Goal: Information Seeking & Learning: Compare options

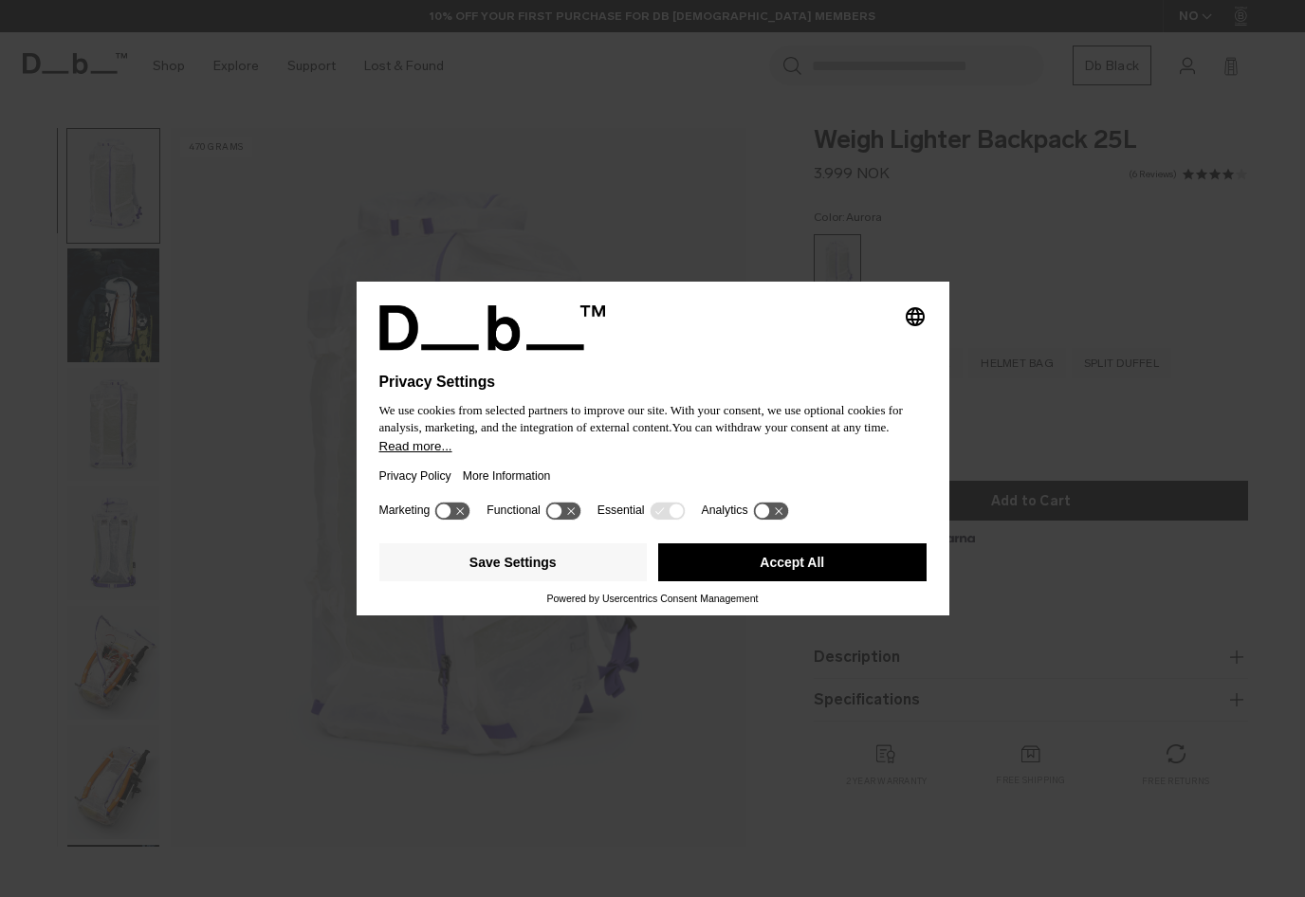
click at [597, 564] on button "Save Settings" at bounding box center [513, 563] width 268 height 38
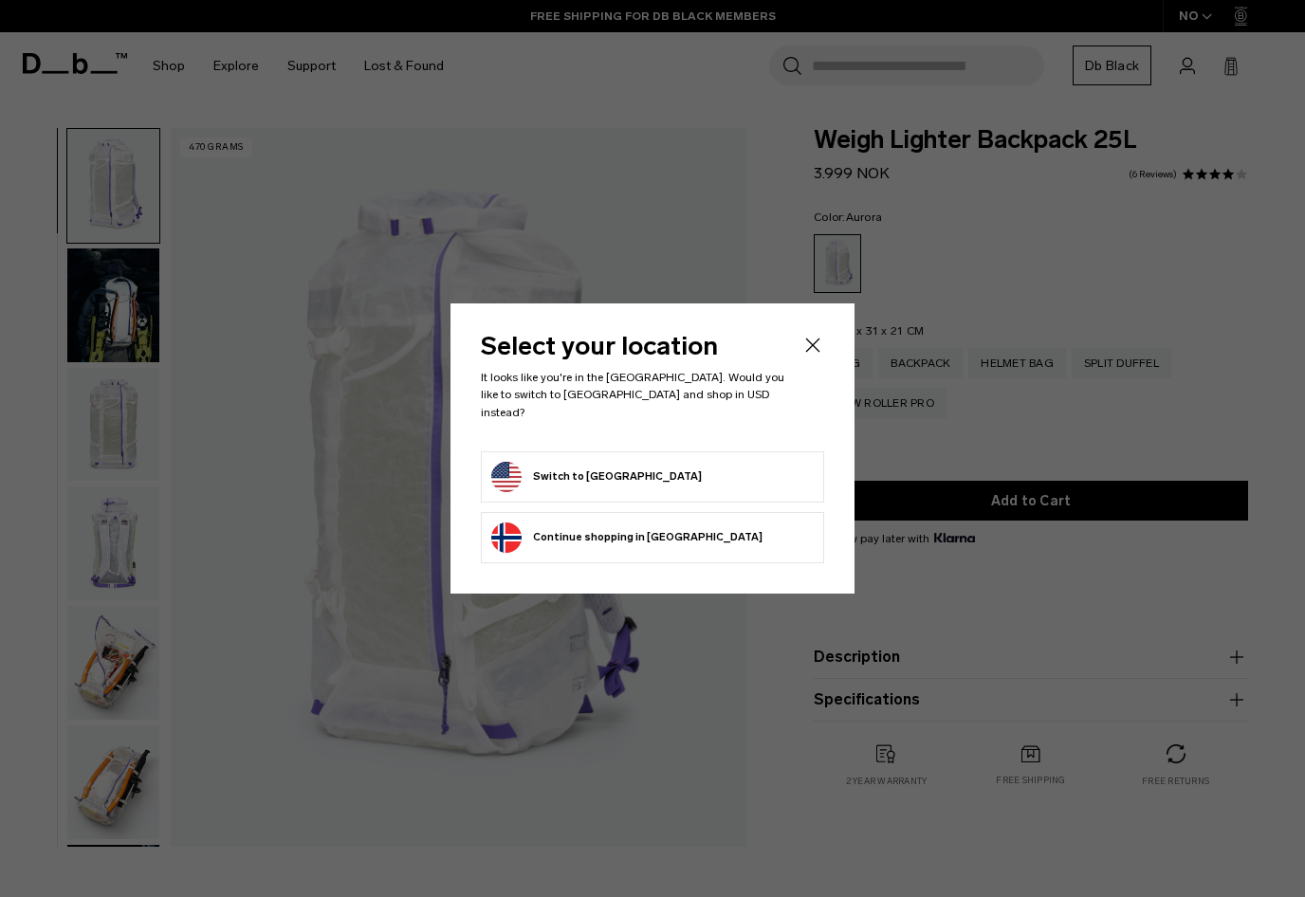
click at [752, 462] on form "Switch to United States" at bounding box center [652, 477] width 323 height 30
click at [601, 470] on button "Switch to United States" at bounding box center [596, 477] width 211 height 30
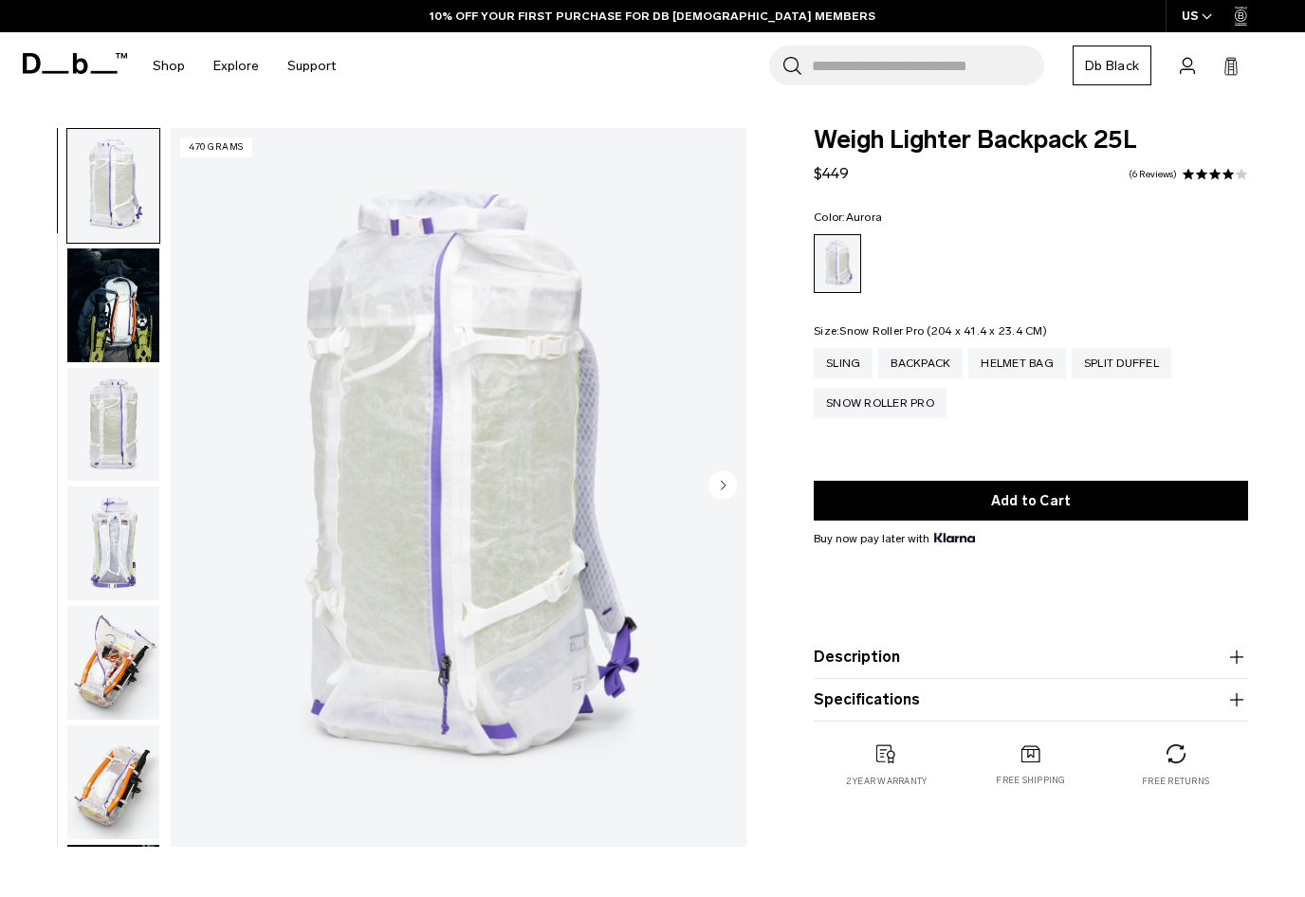
click at [906, 404] on div "Snow Roller Pro" at bounding box center [880, 403] width 133 height 30
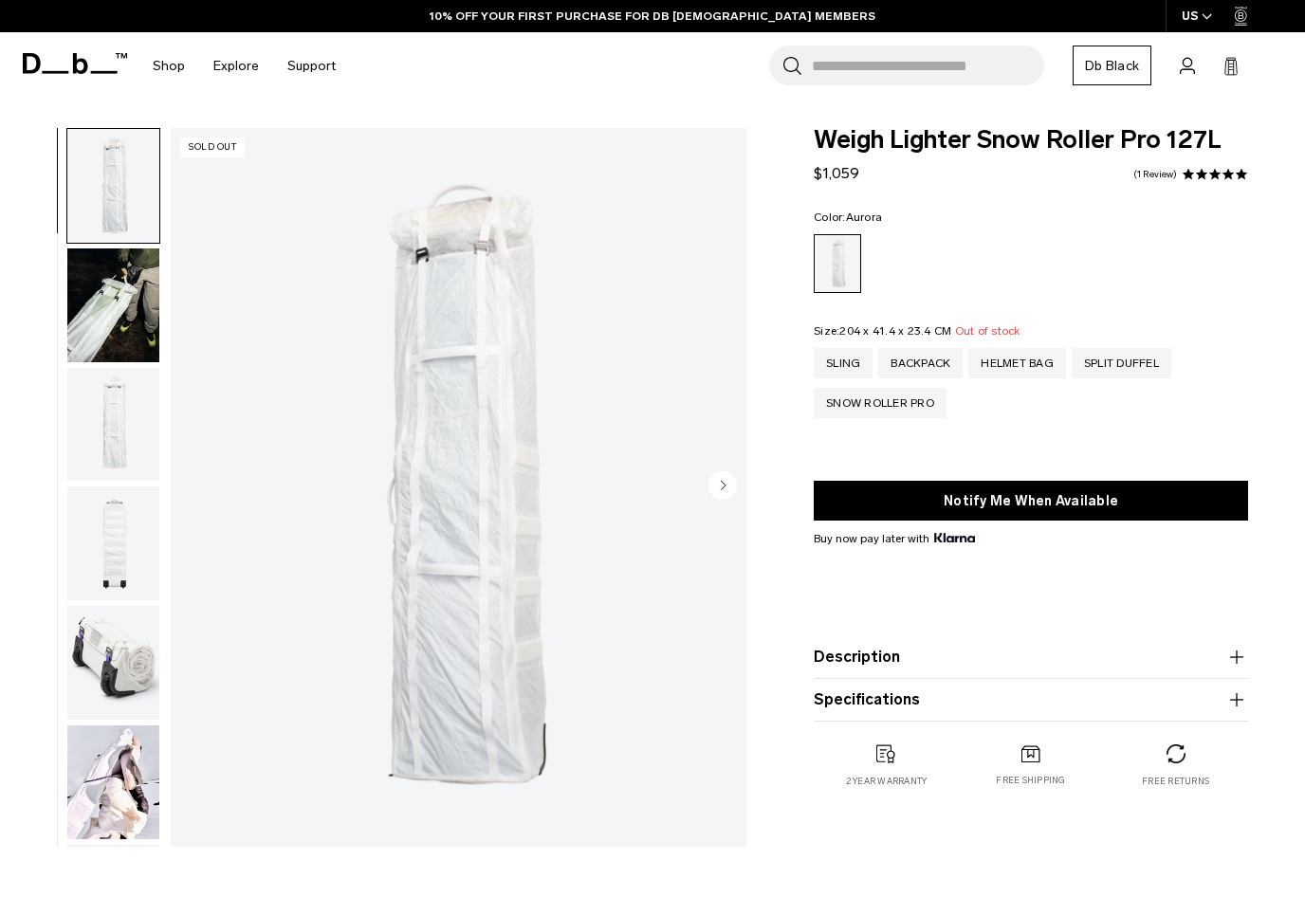
click at [1150, 360] on div "Split Duffel" at bounding box center [1122, 363] width 100 height 30
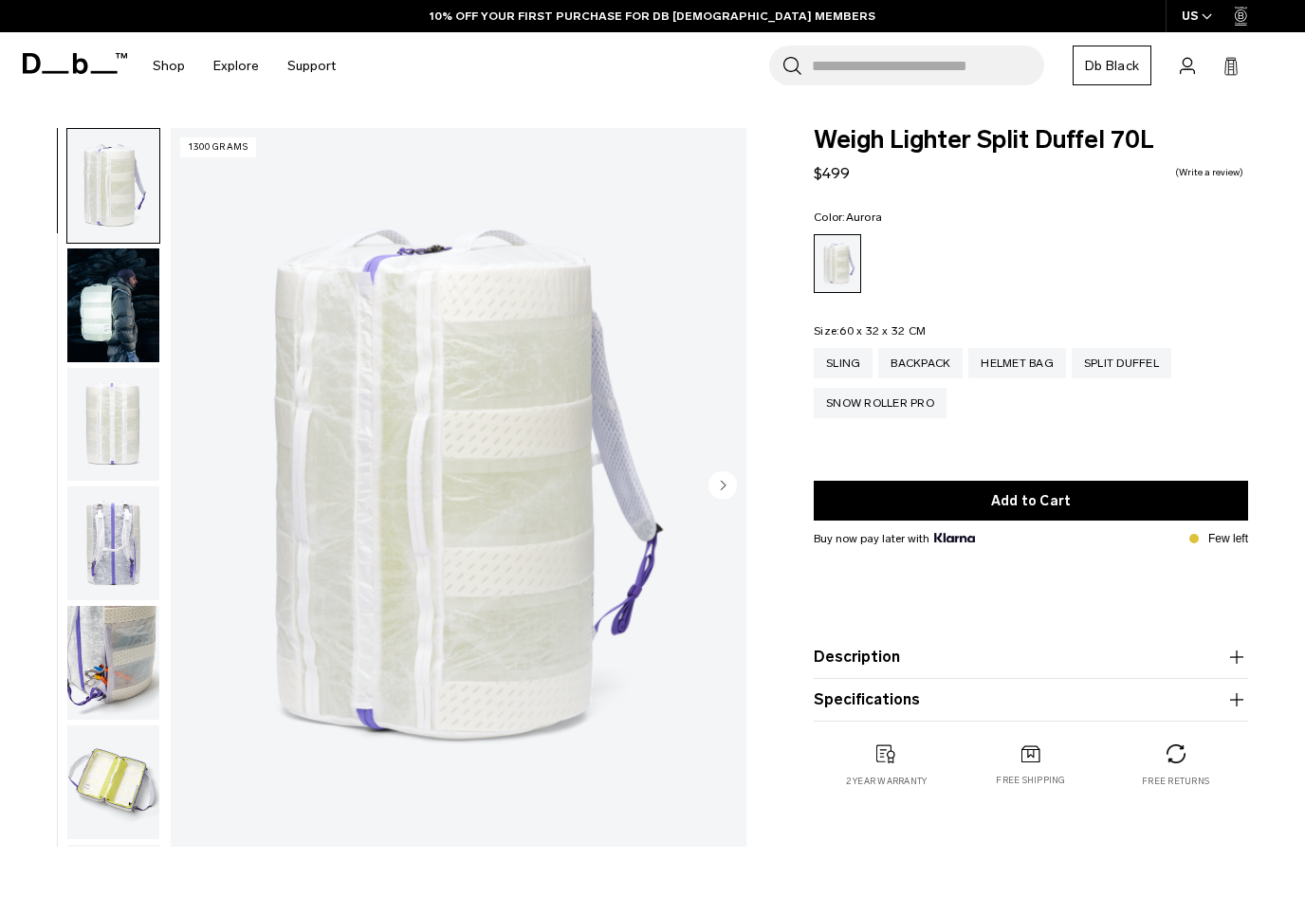
click at [99, 301] on img "button" at bounding box center [113, 306] width 92 height 114
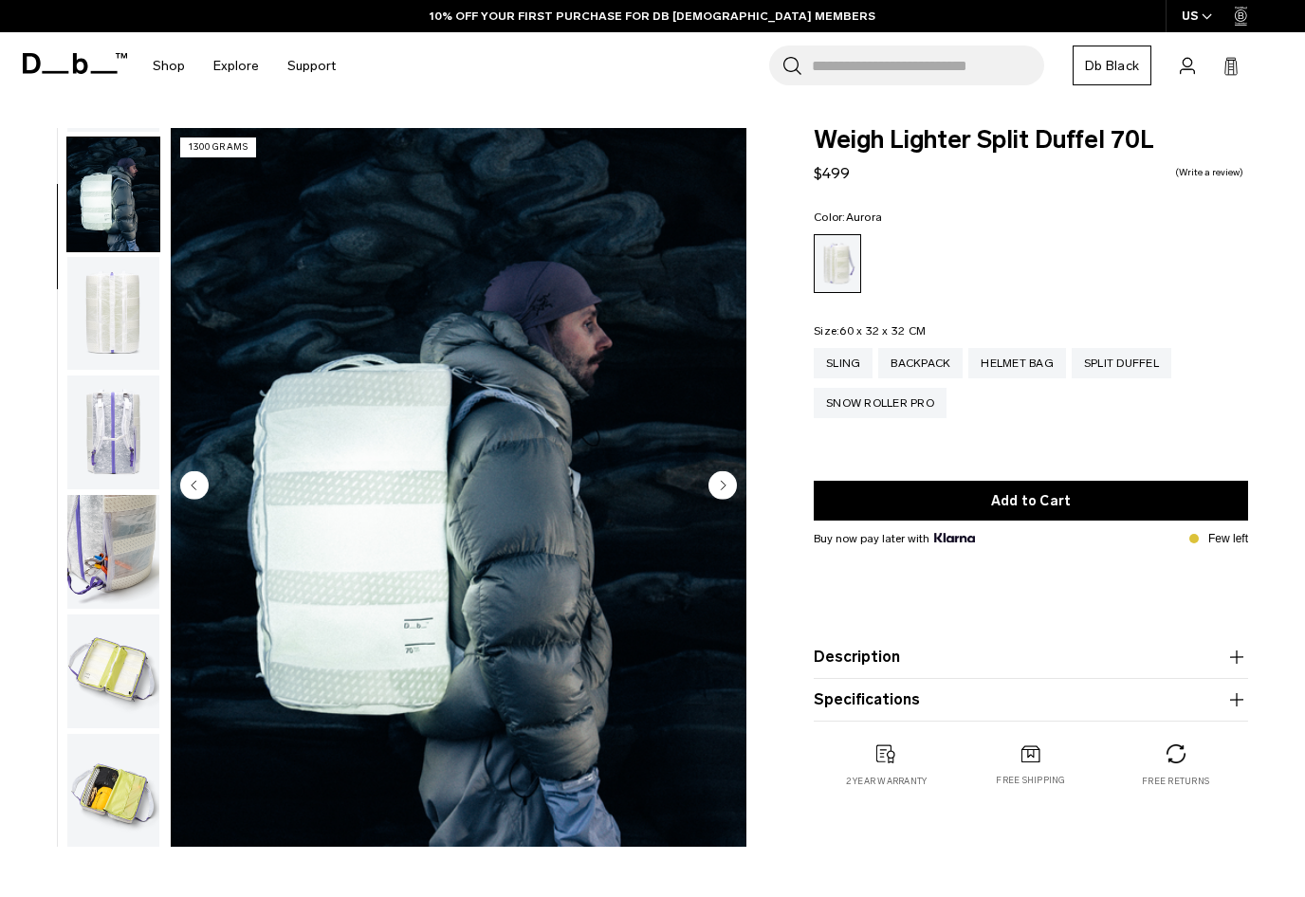
scroll to position [120, 0]
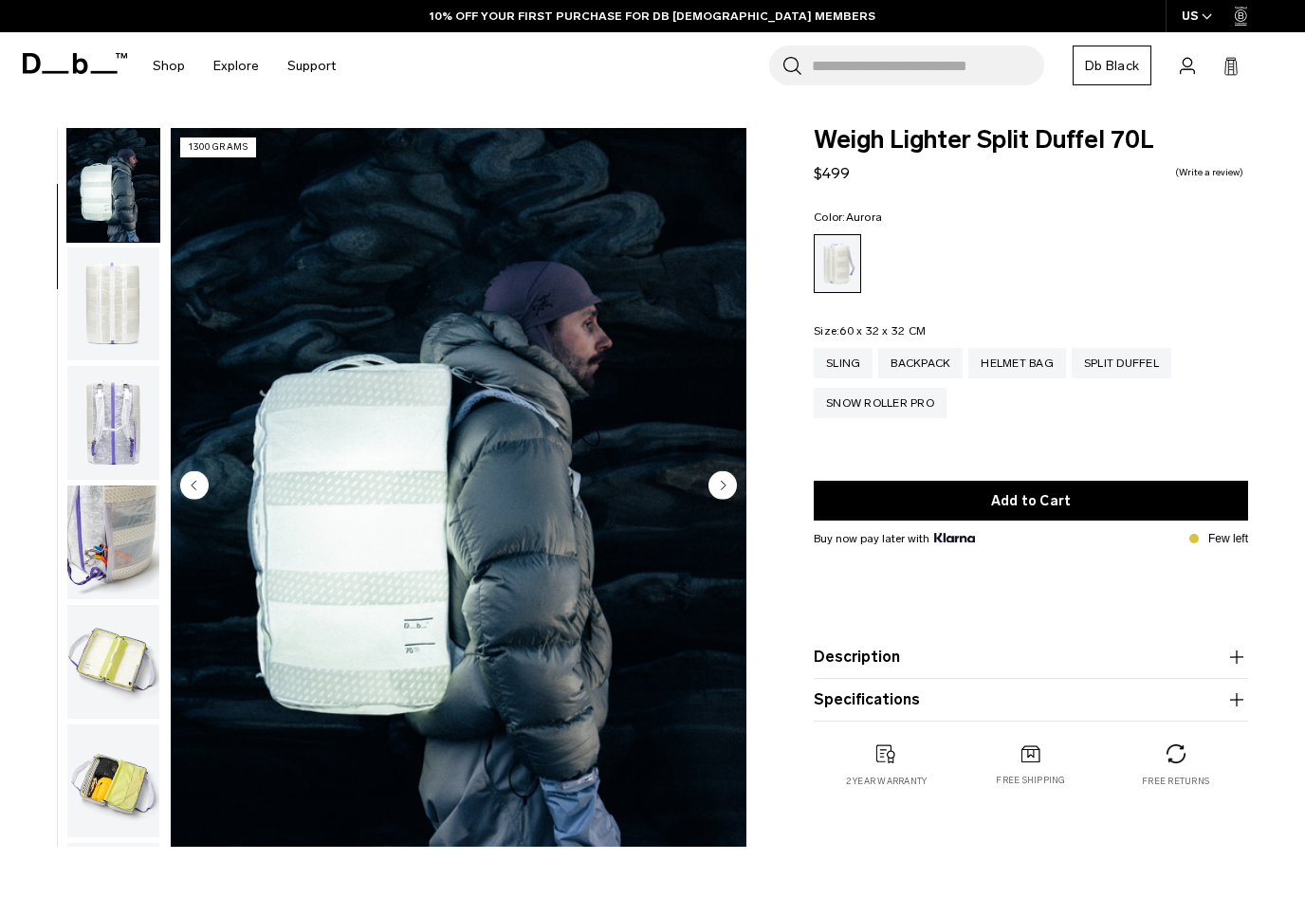
click at [119, 311] on img "button" at bounding box center [113, 305] width 92 height 114
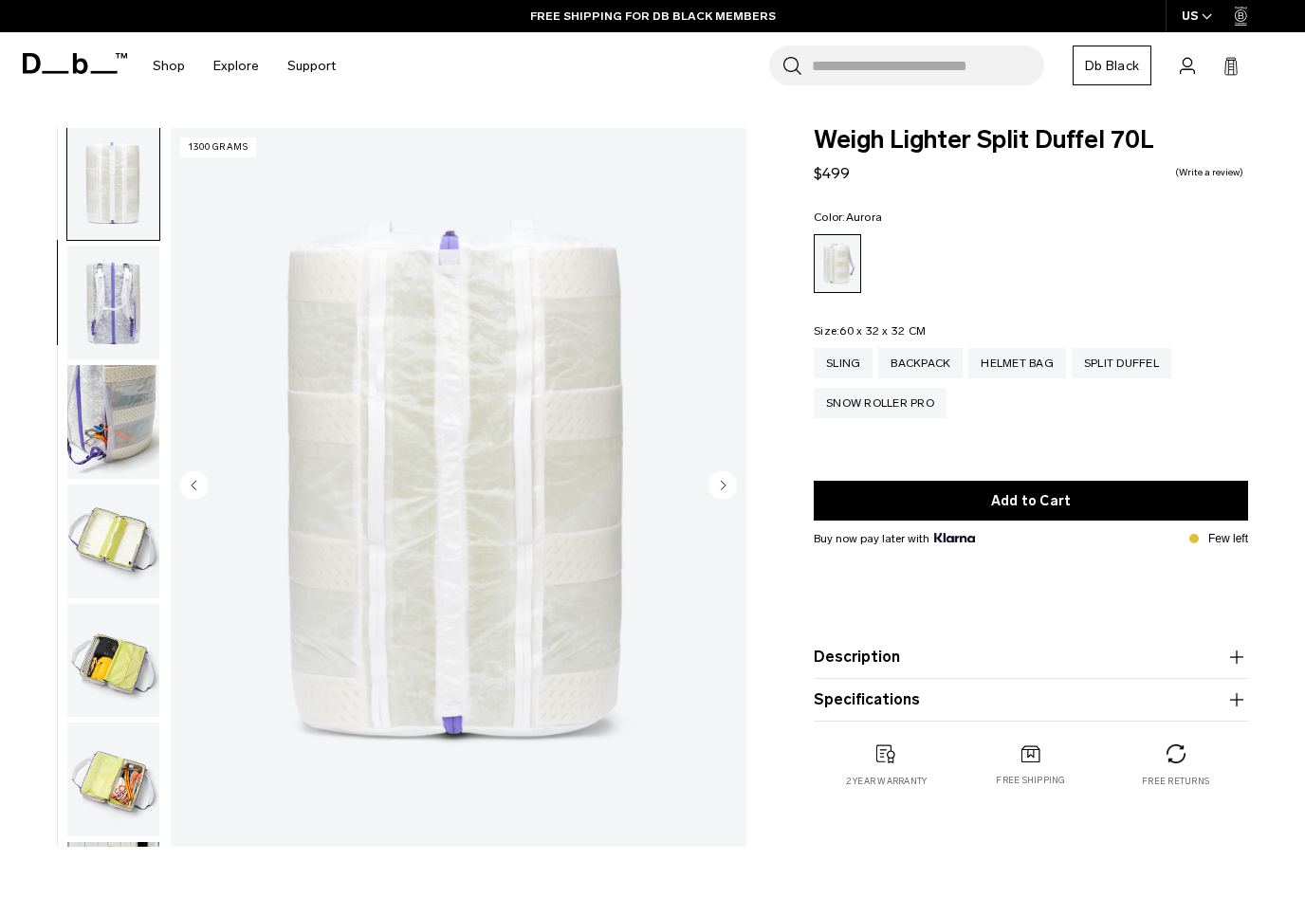
click at [107, 300] on img "button" at bounding box center [113, 303] width 92 height 114
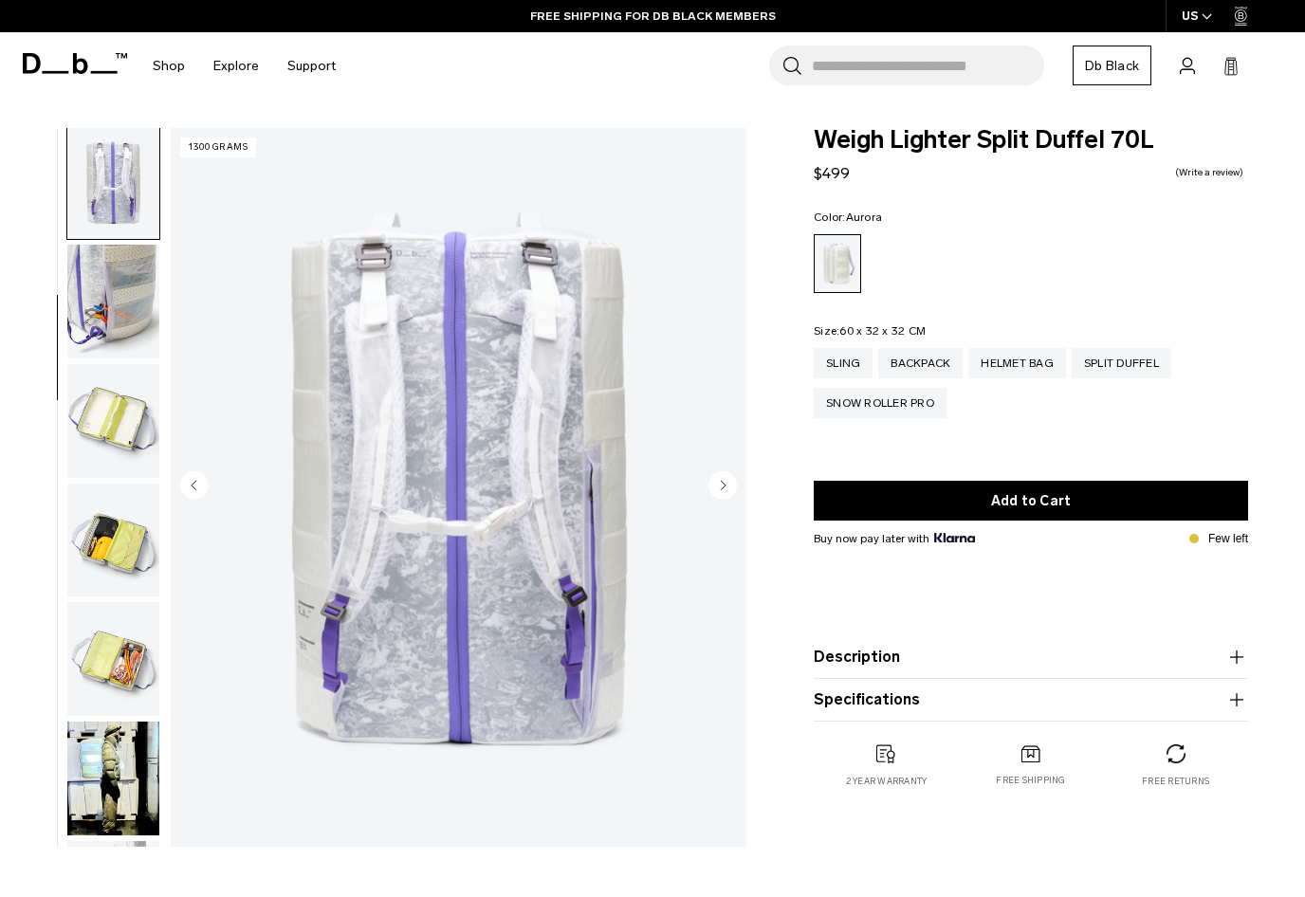
click at [104, 323] on img "button" at bounding box center [113, 302] width 92 height 114
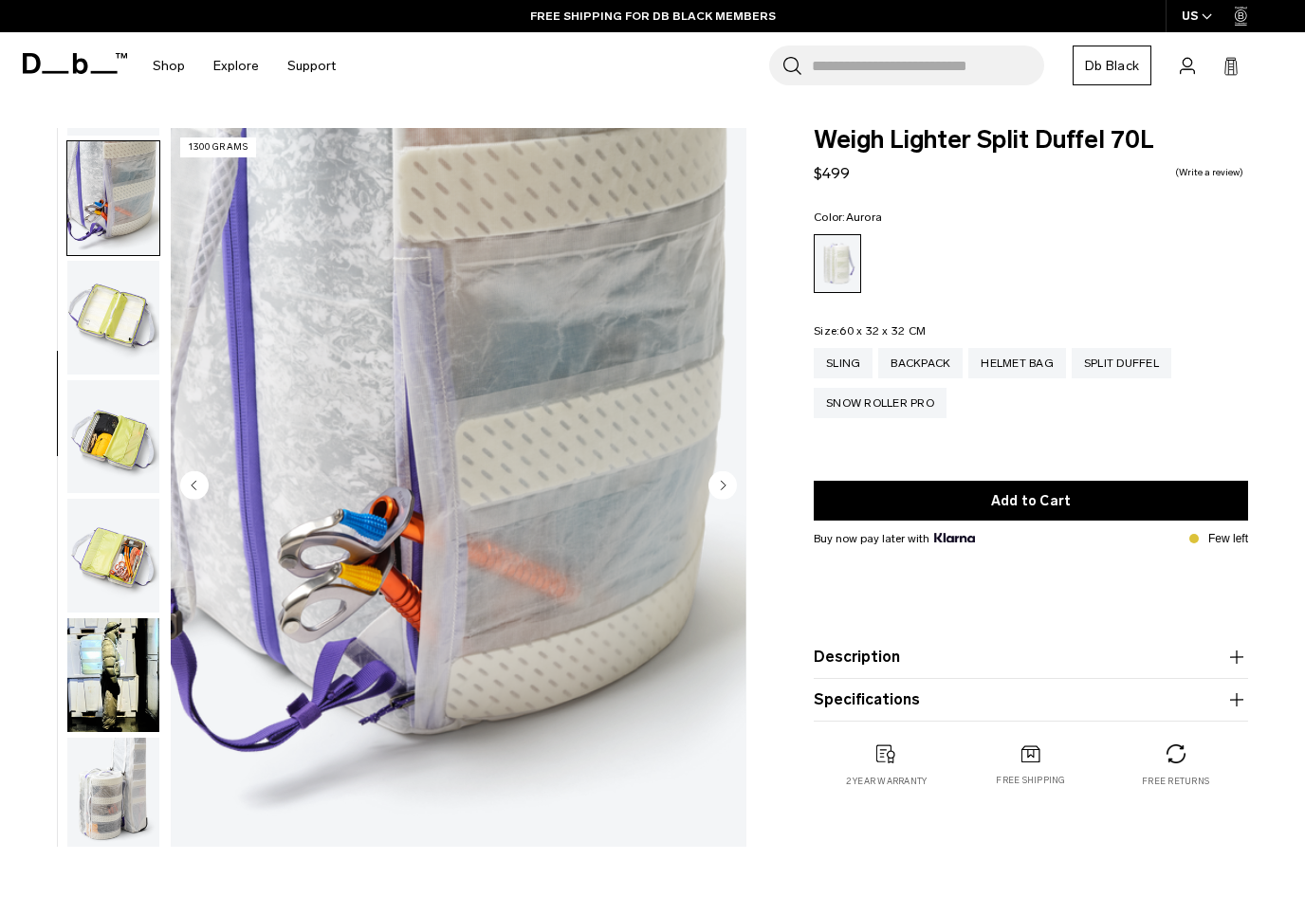
scroll to position [482, 0]
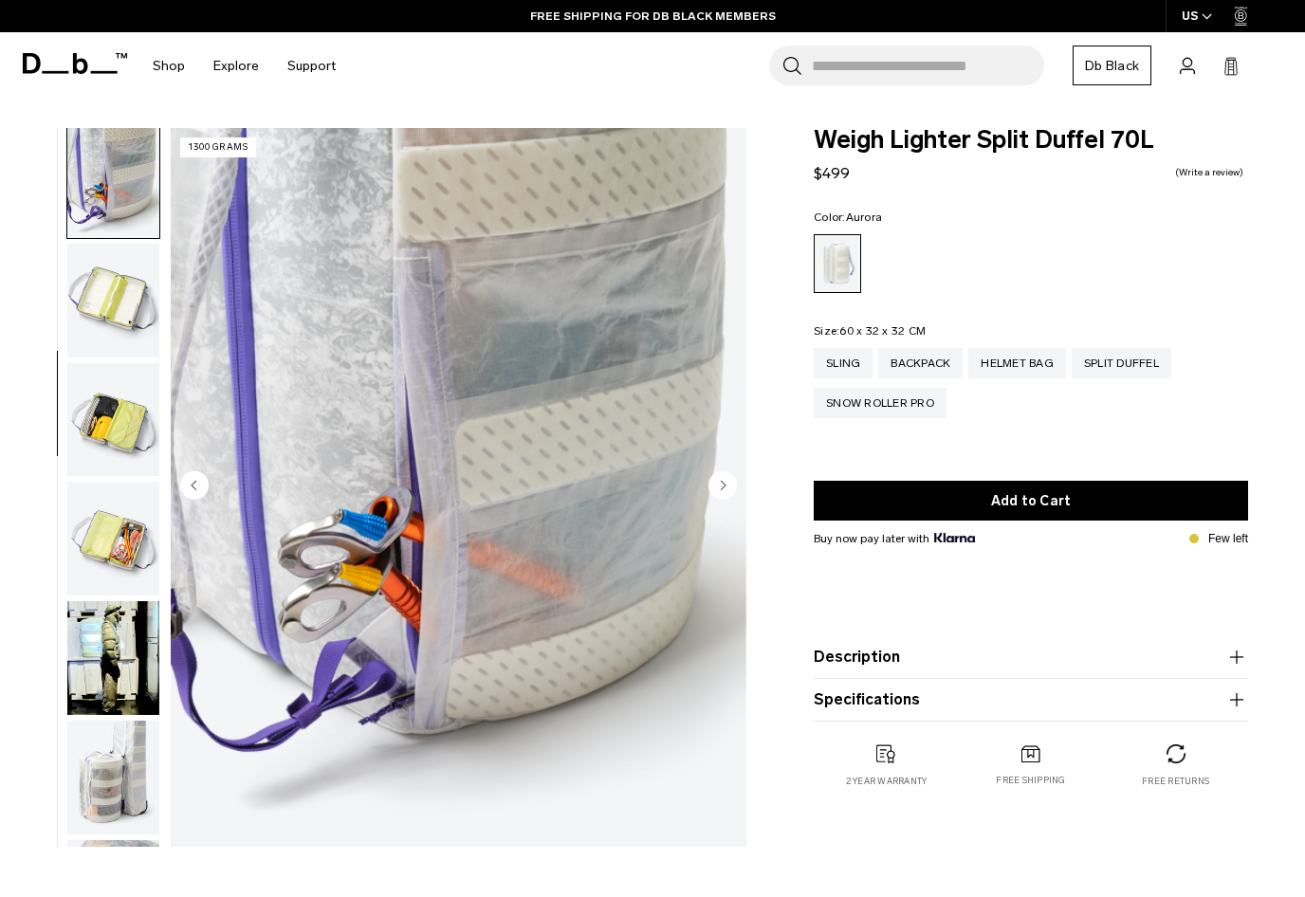
click at [107, 322] on img "button" at bounding box center [113, 301] width 92 height 114
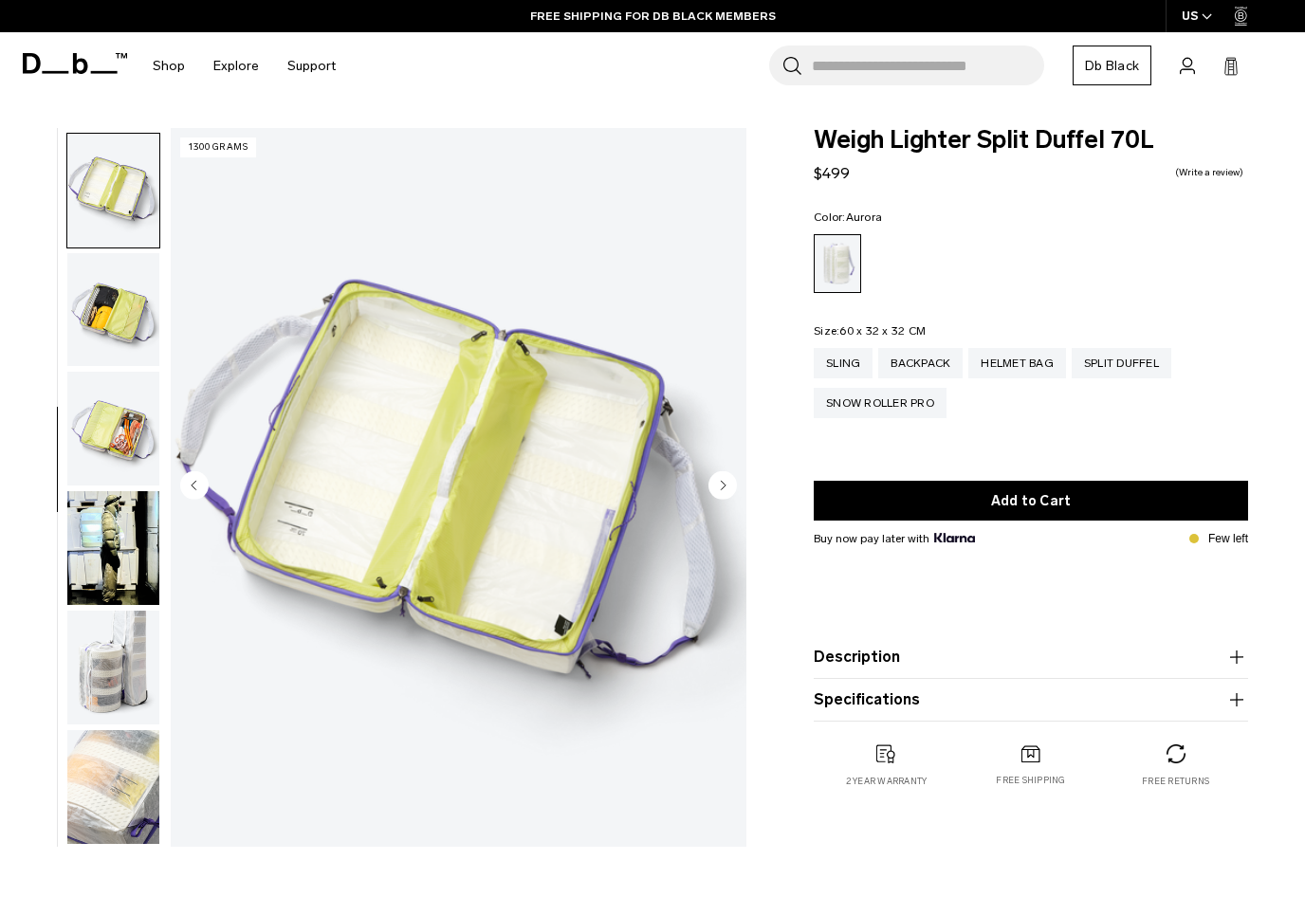
scroll to position [603, 0]
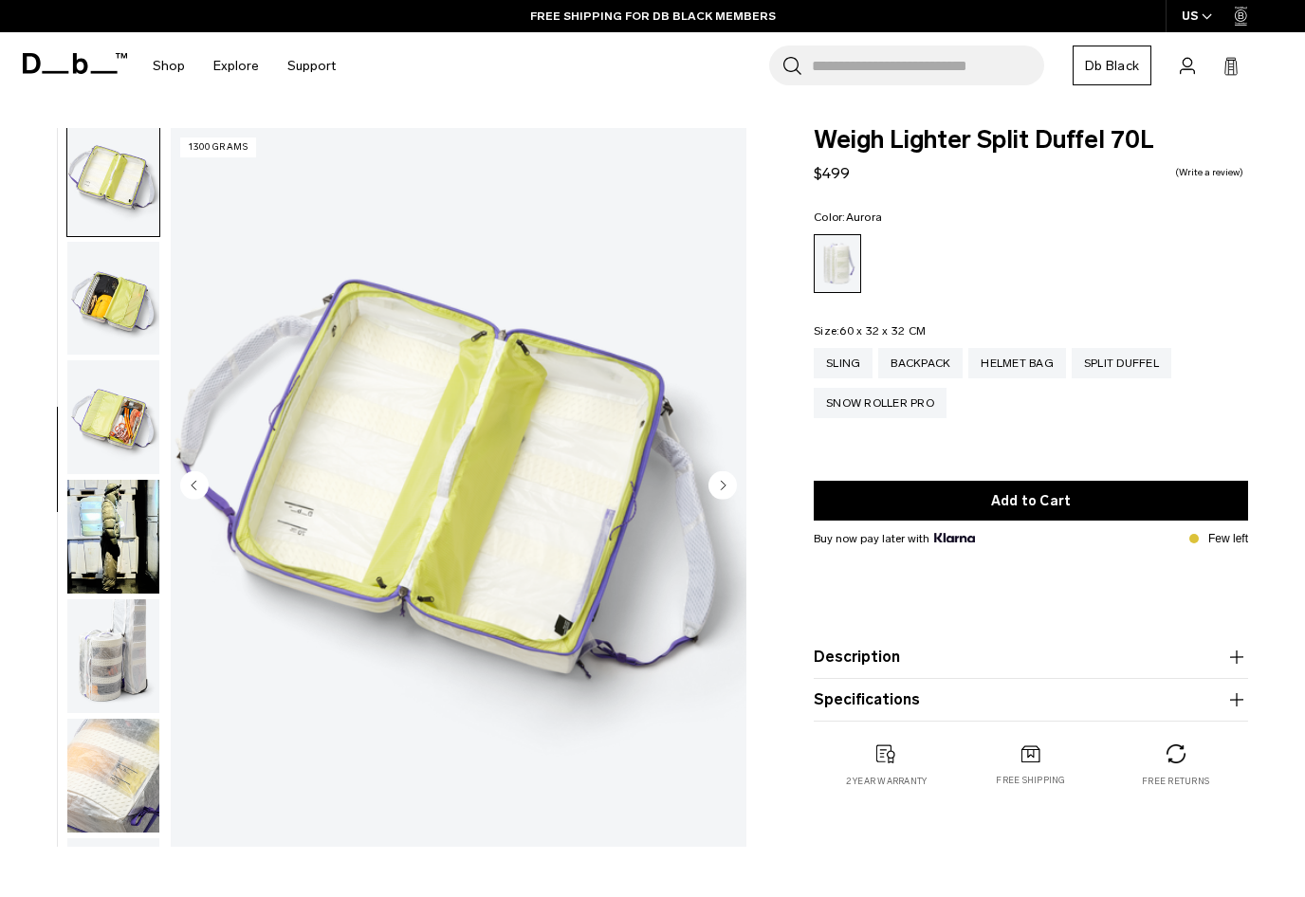
click at [107, 404] on img "button" at bounding box center [113, 417] width 92 height 114
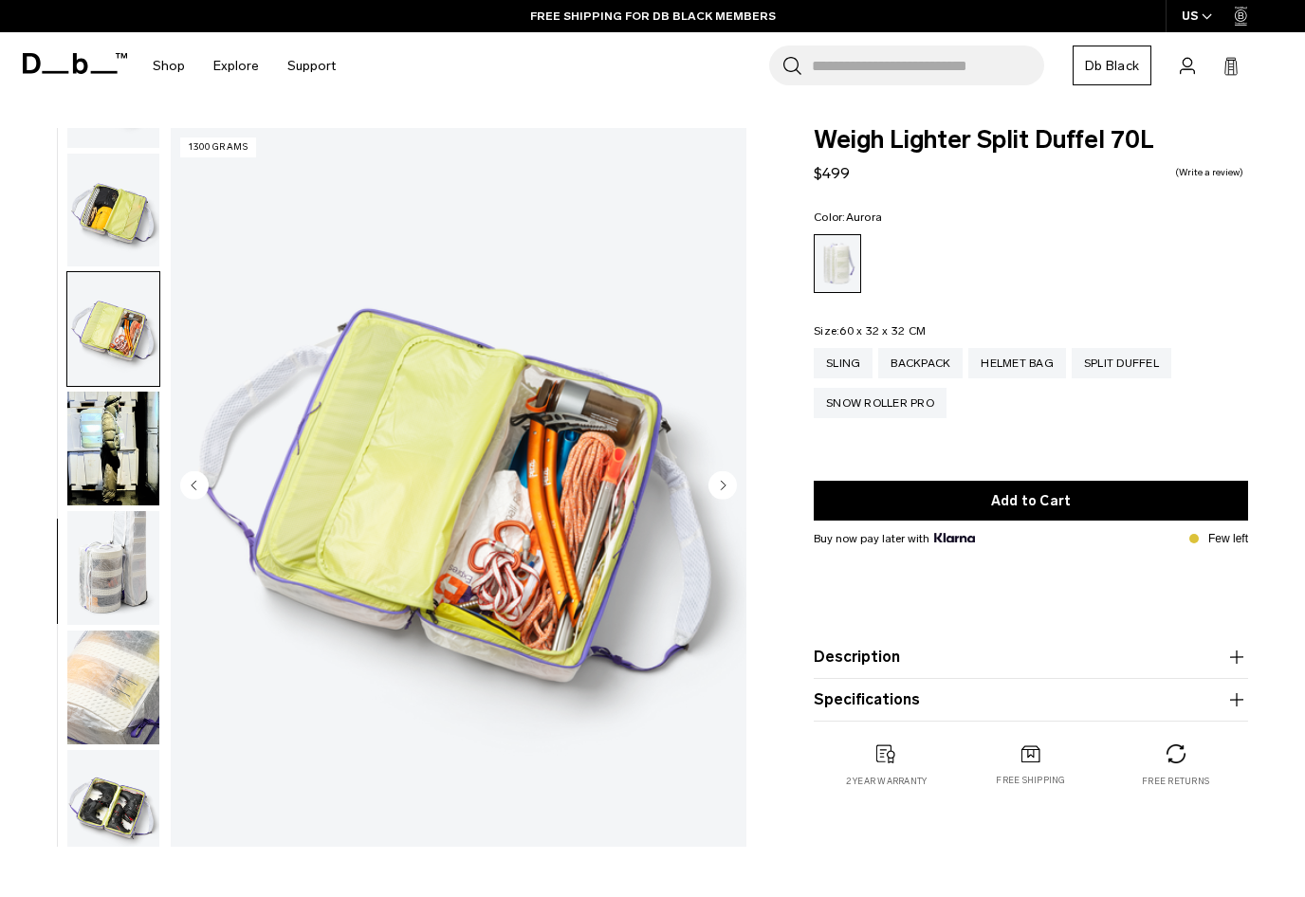
scroll to position [725, 0]
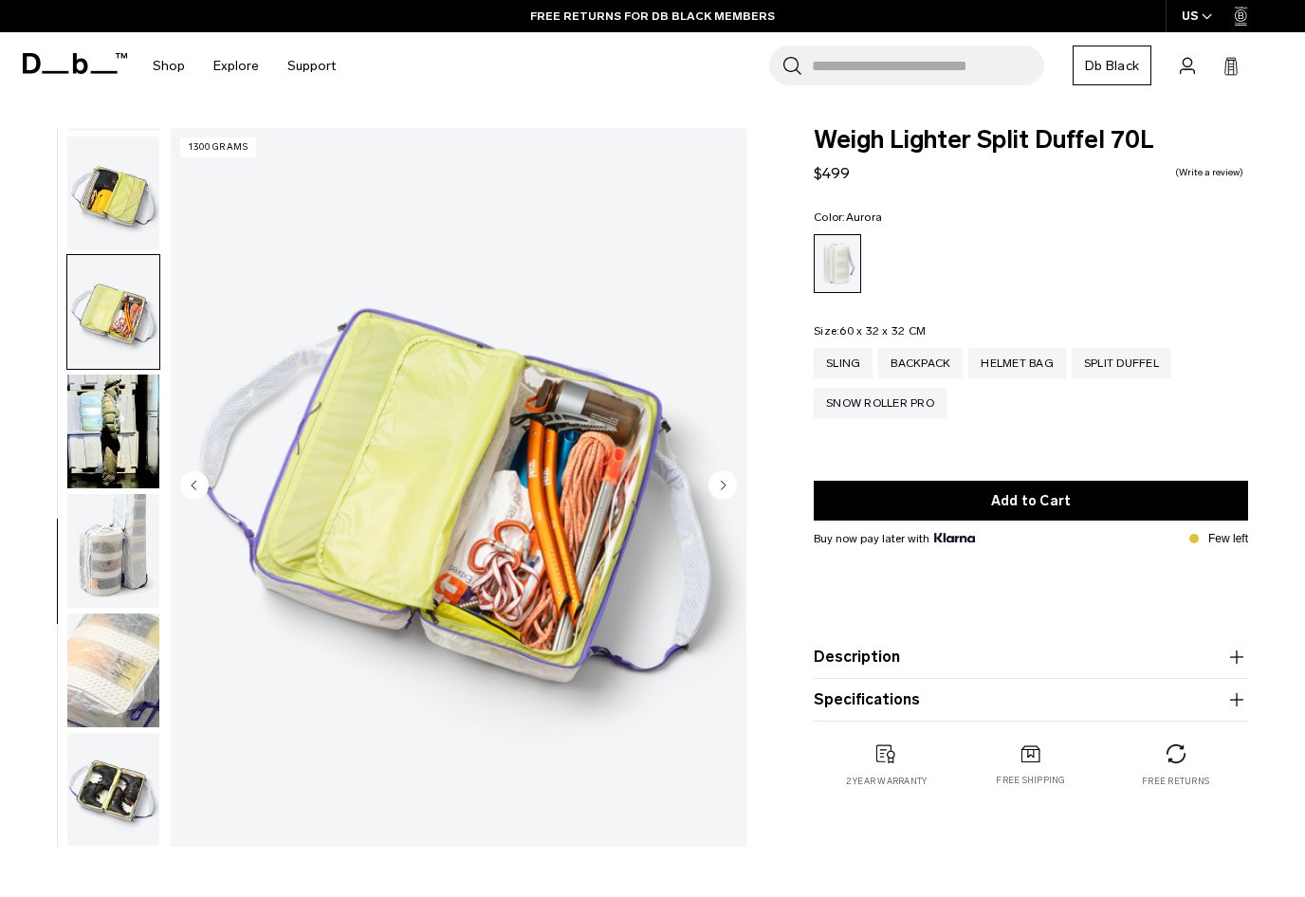
click at [79, 429] on img "button" at bounding box center [113, 432] width 92 height 114
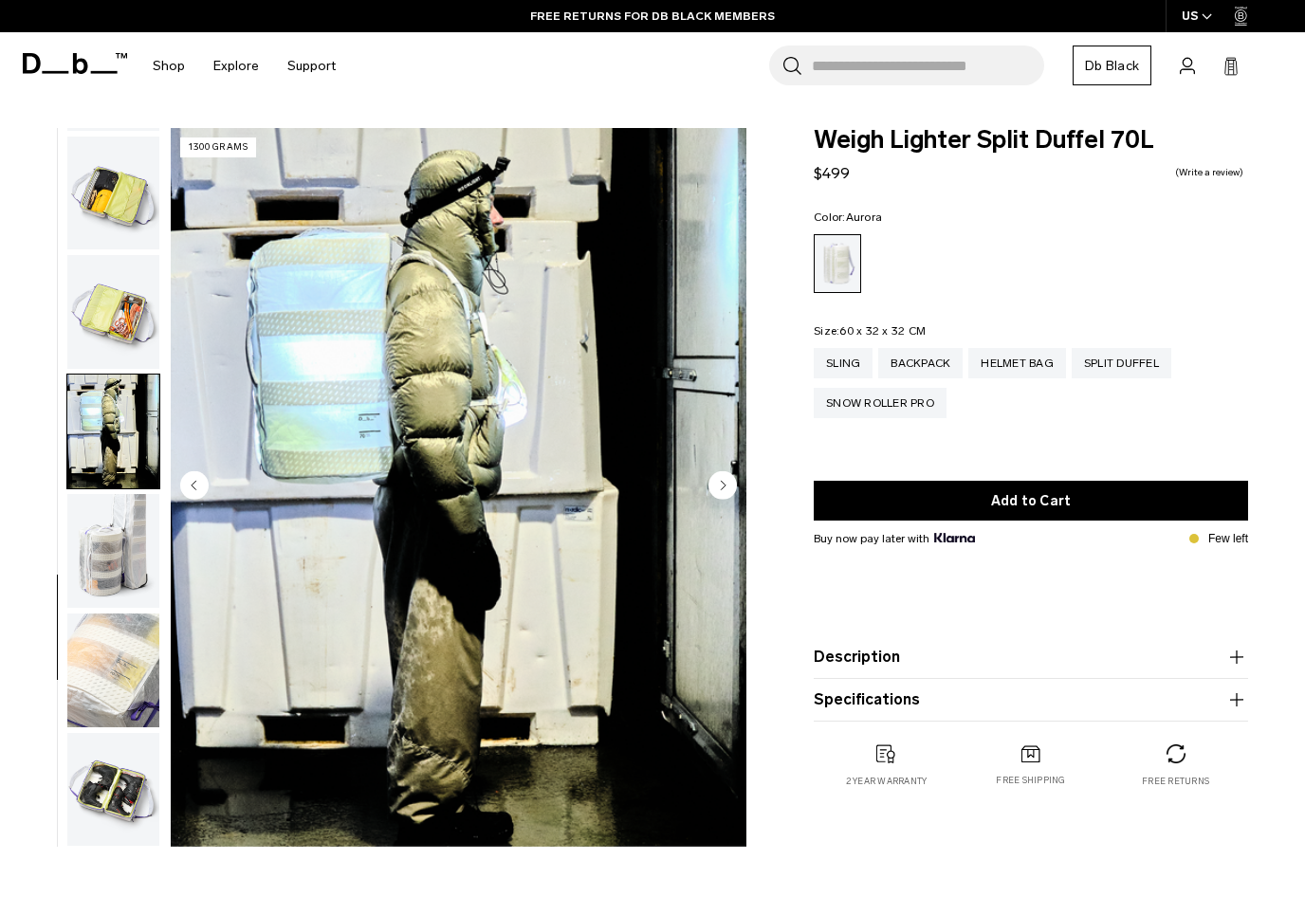
click at [113, 503] on img "button" at bounding box center [113, 551] width 92 height 114
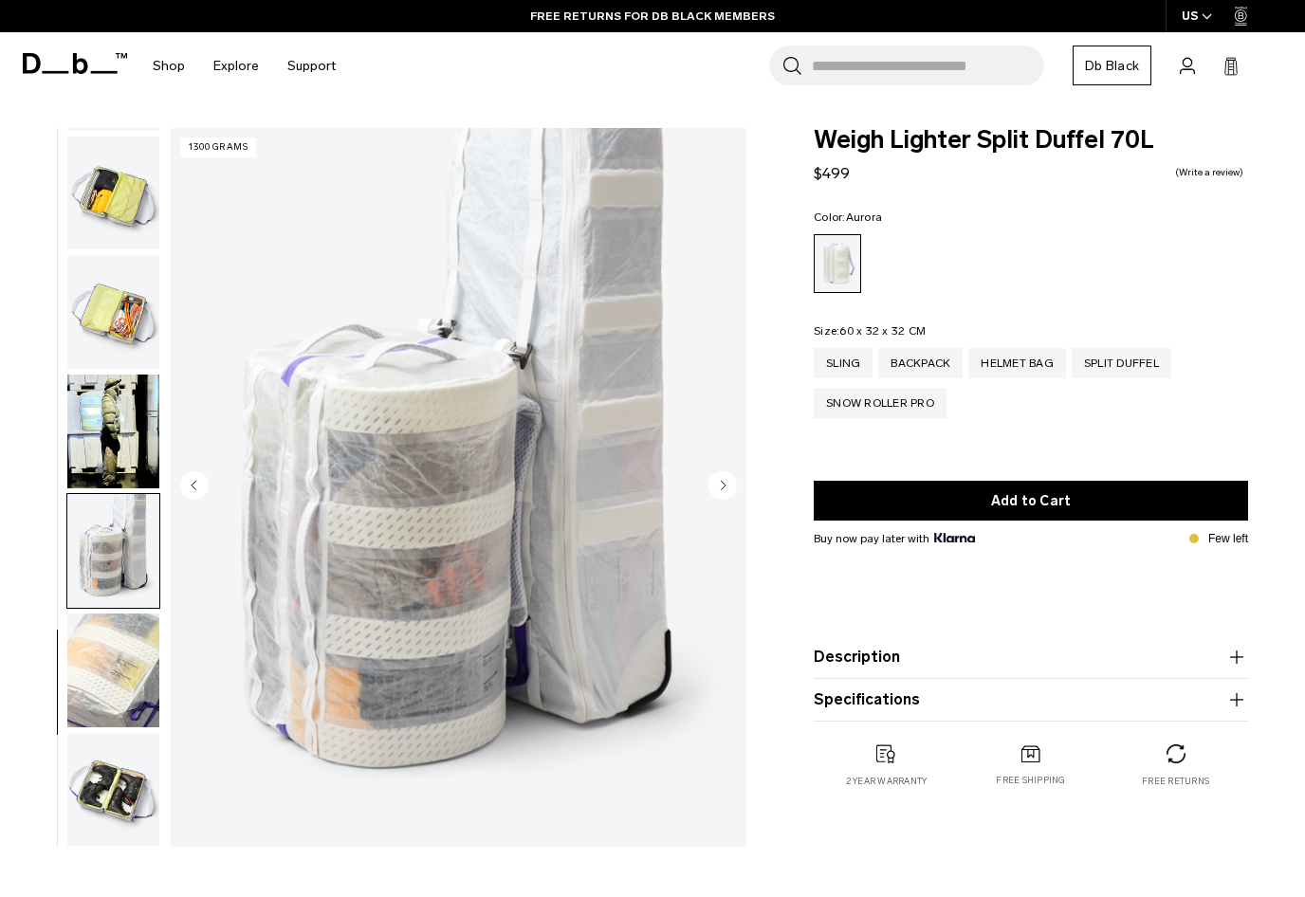
click at [104, 655] on img "button" at bounding box center [113, 671] width 92 height 114
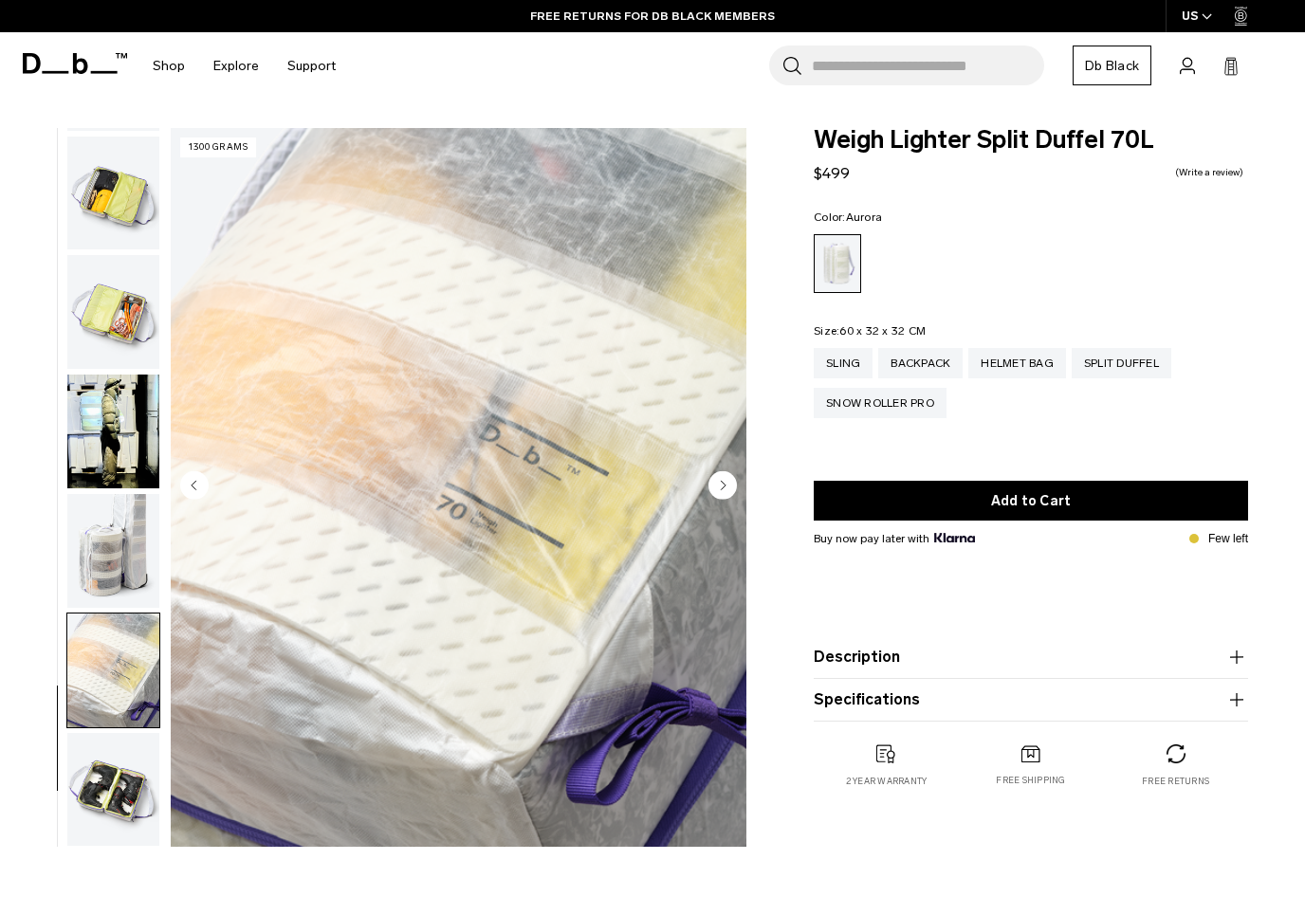
click at [116, 797] on img "button" at bounding box center [113, 790] width 92 height 114
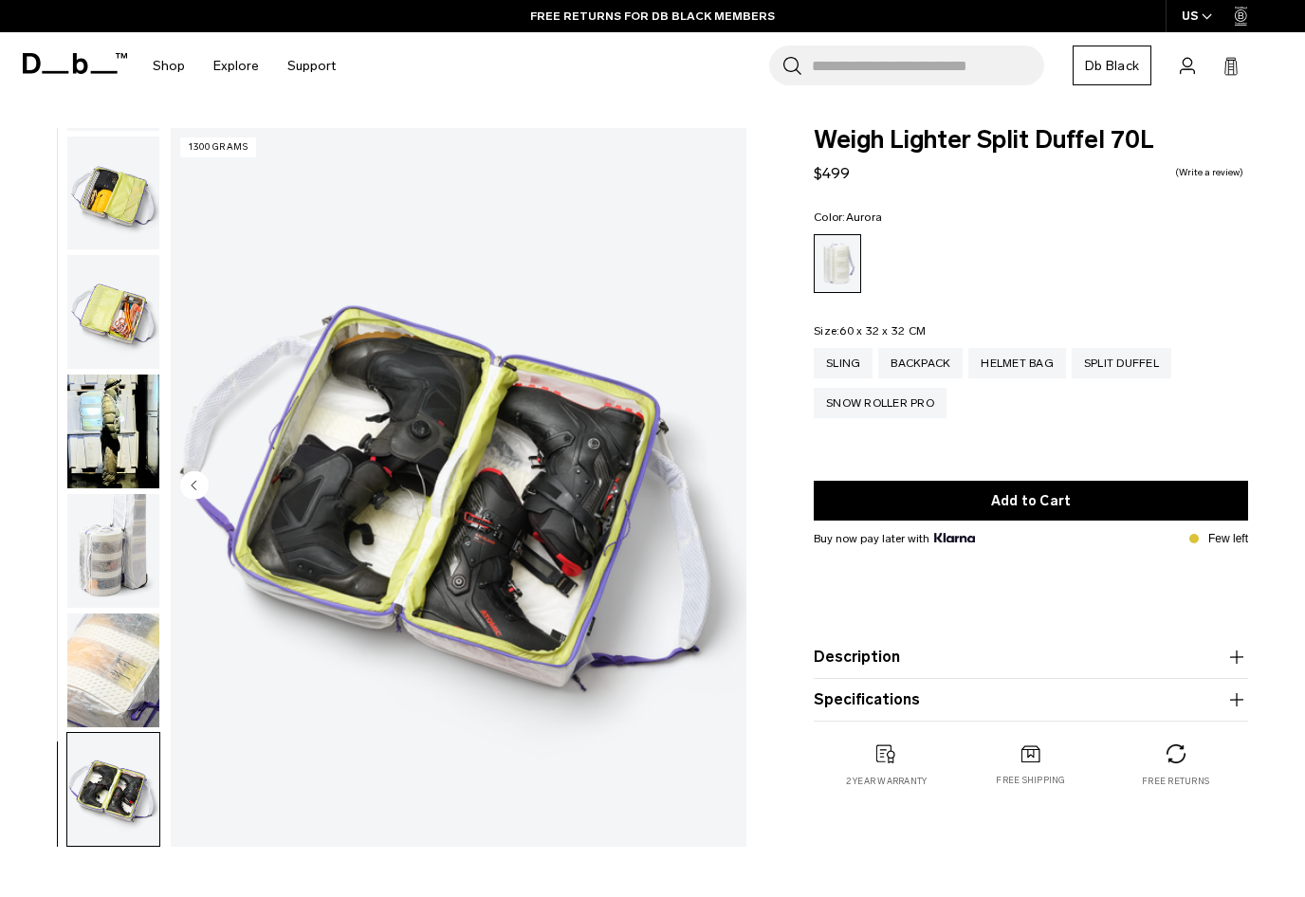
click at [1000, 378] on div "Helmet Bag" at bounding box center [1018, 363] width 98 height 30
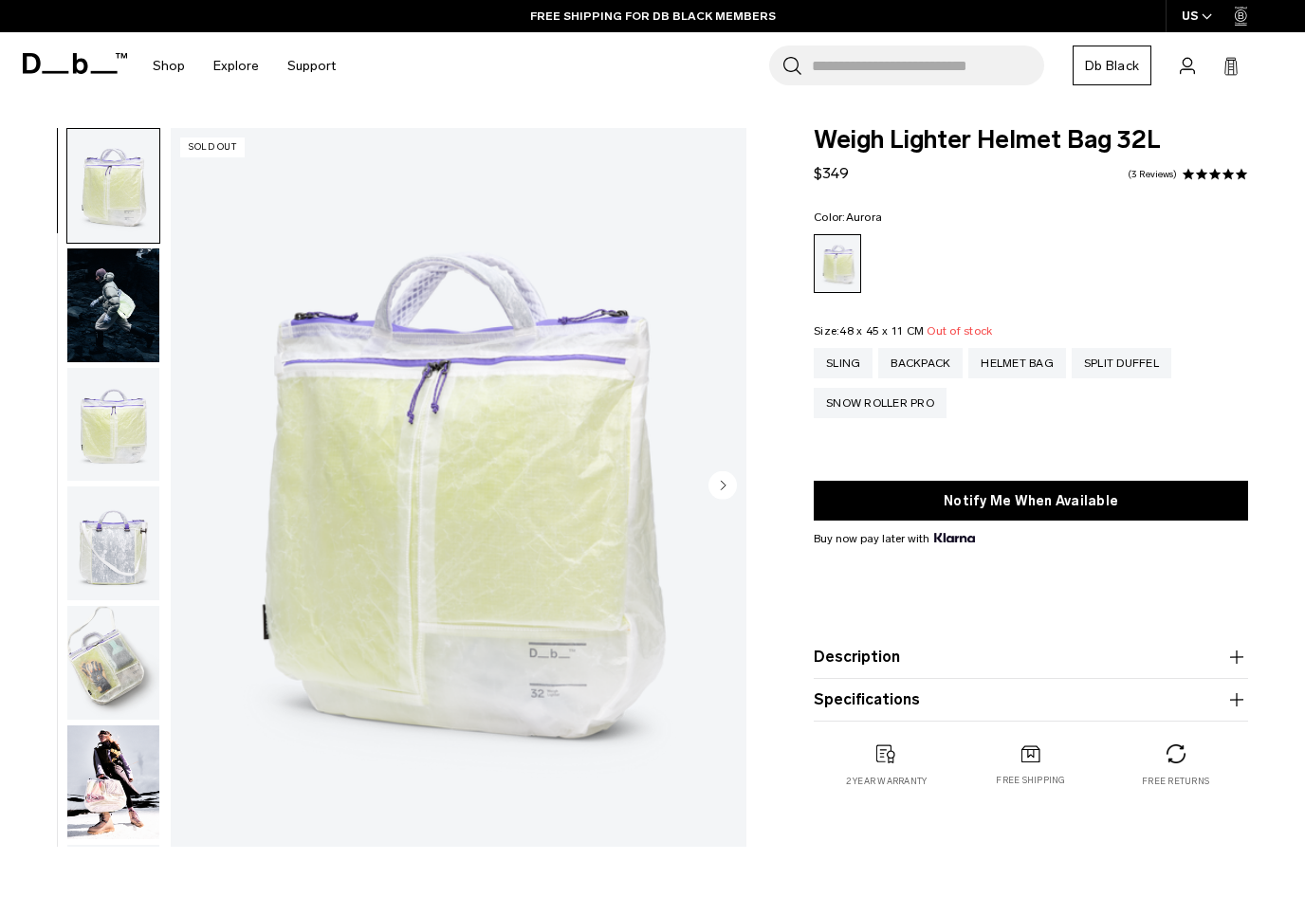
click at [129, 661] on img "button" at bounding box center [113, 663] width 92 height 114
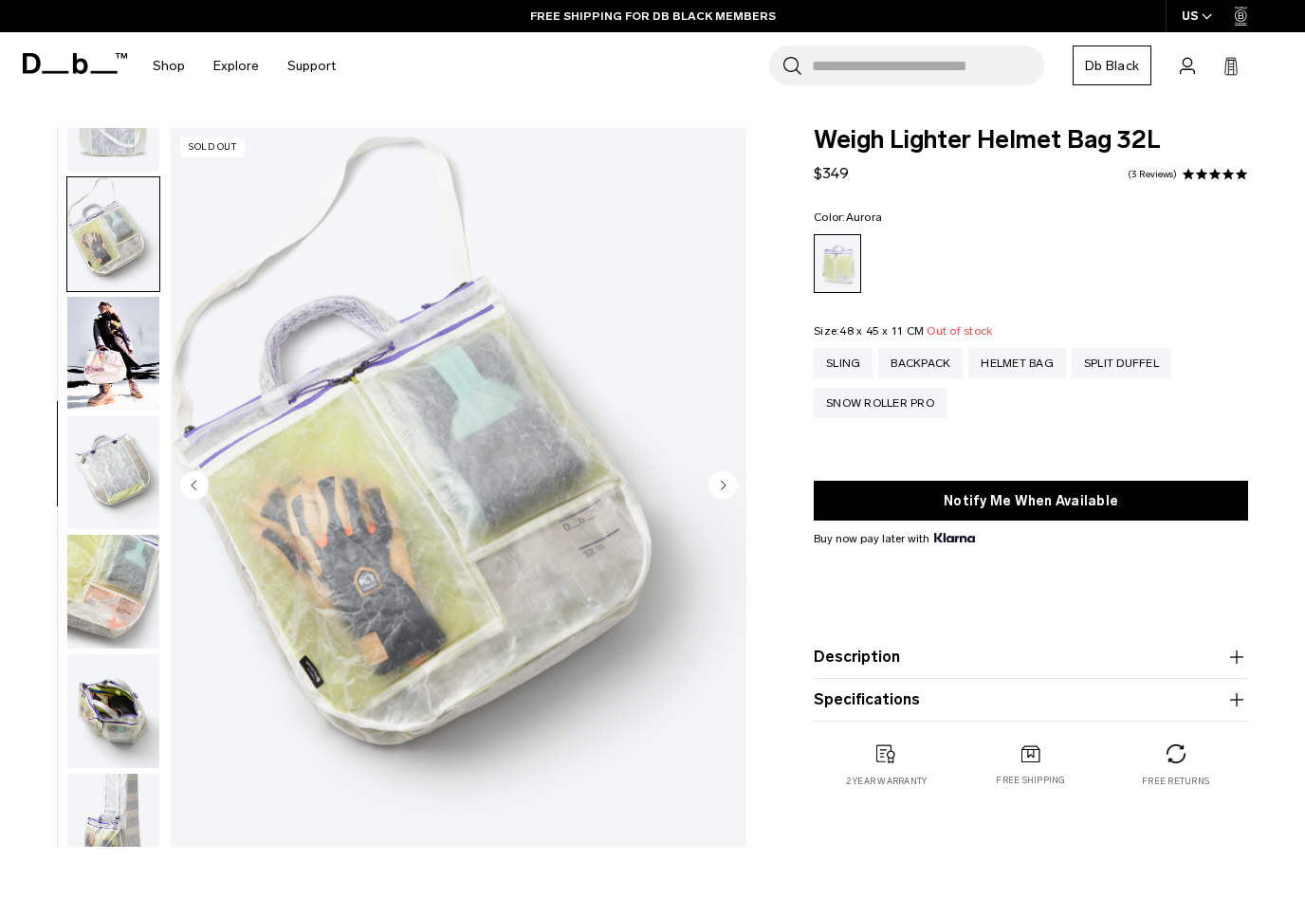
scroll to position [482, 0]
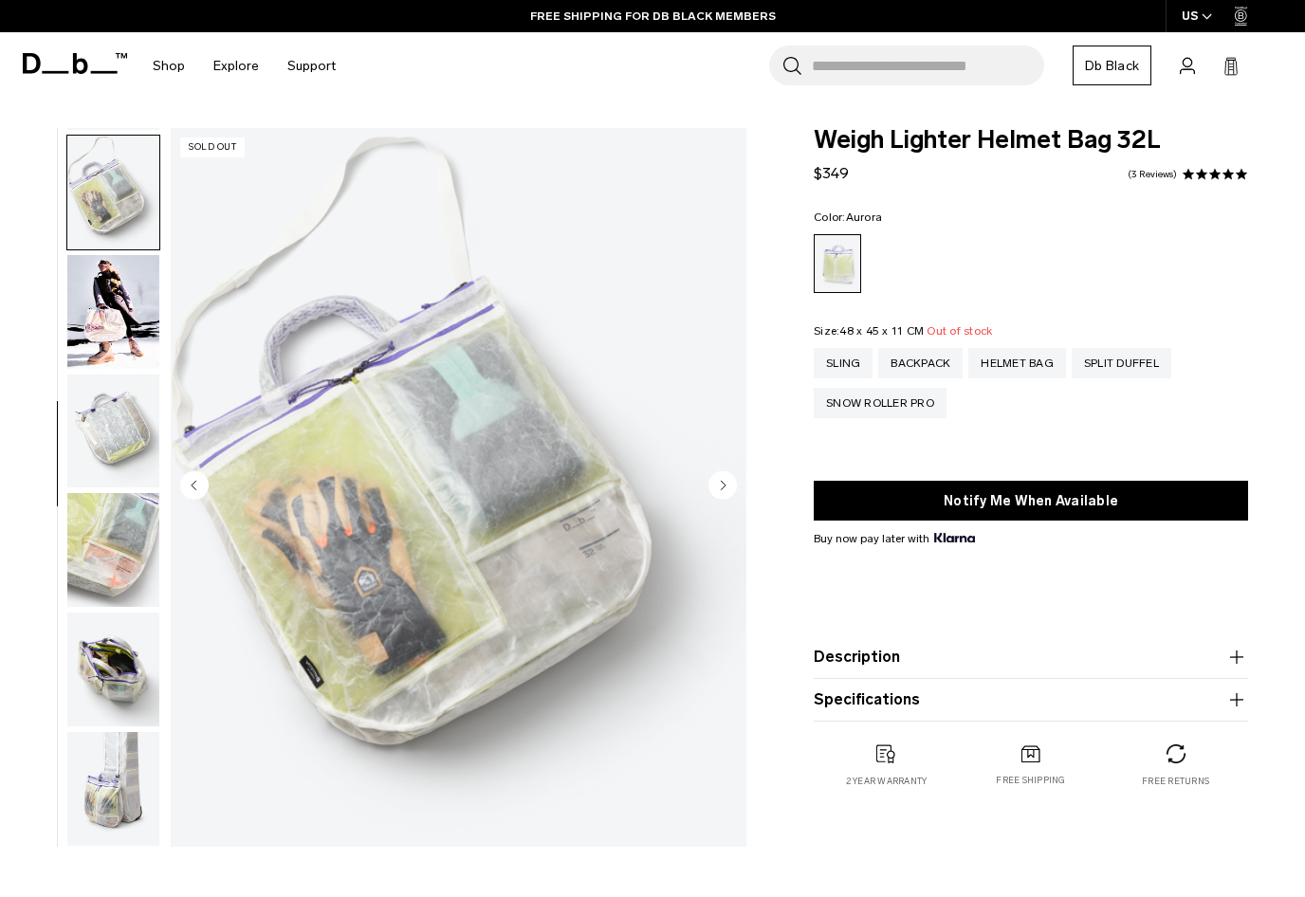
click at [108, 662] on img "button" at bounding box center [113, 670] width 92 height 114
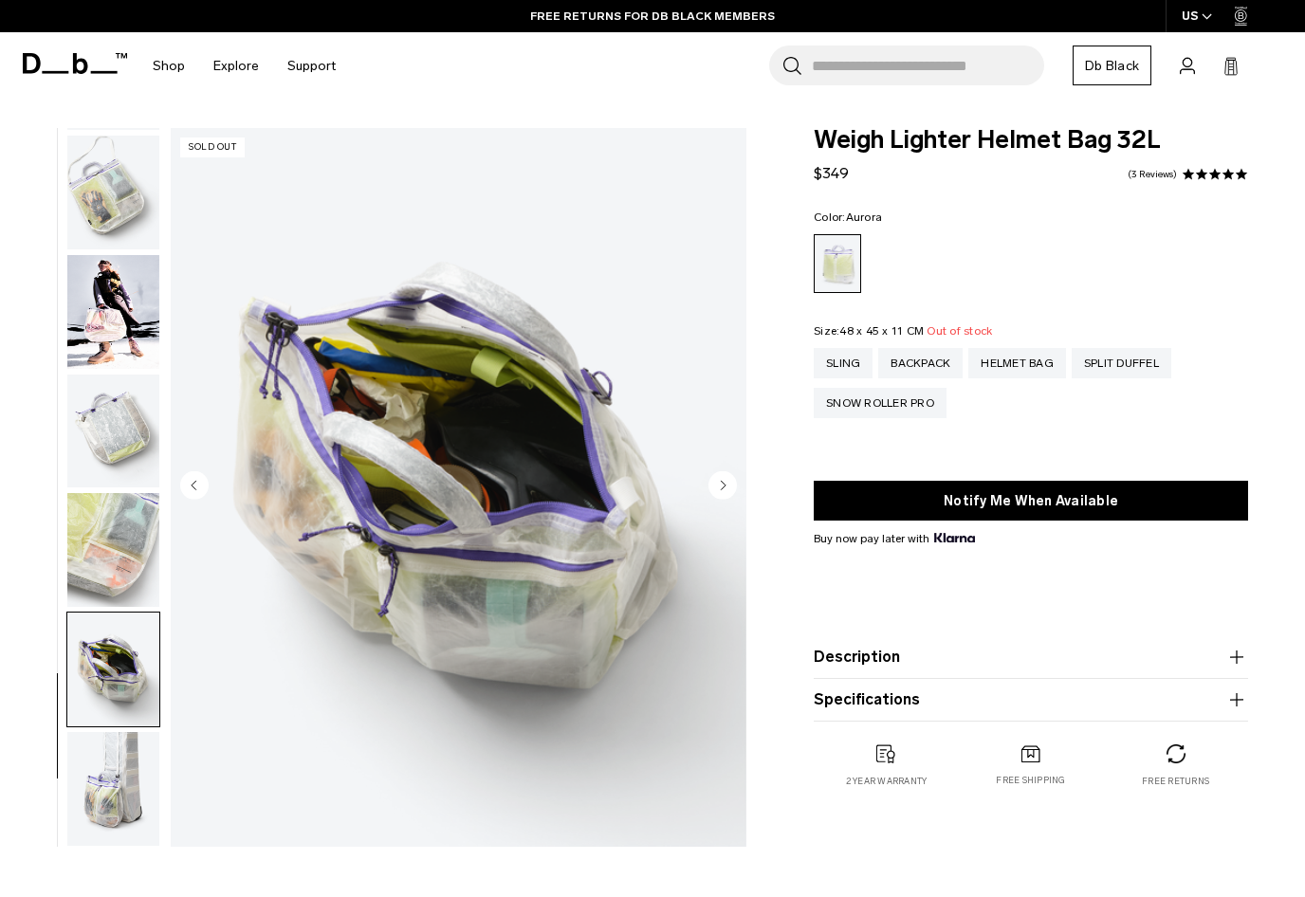
click at [98, 801] on img "button" at bounding box center [113, 789] width 92 height 114
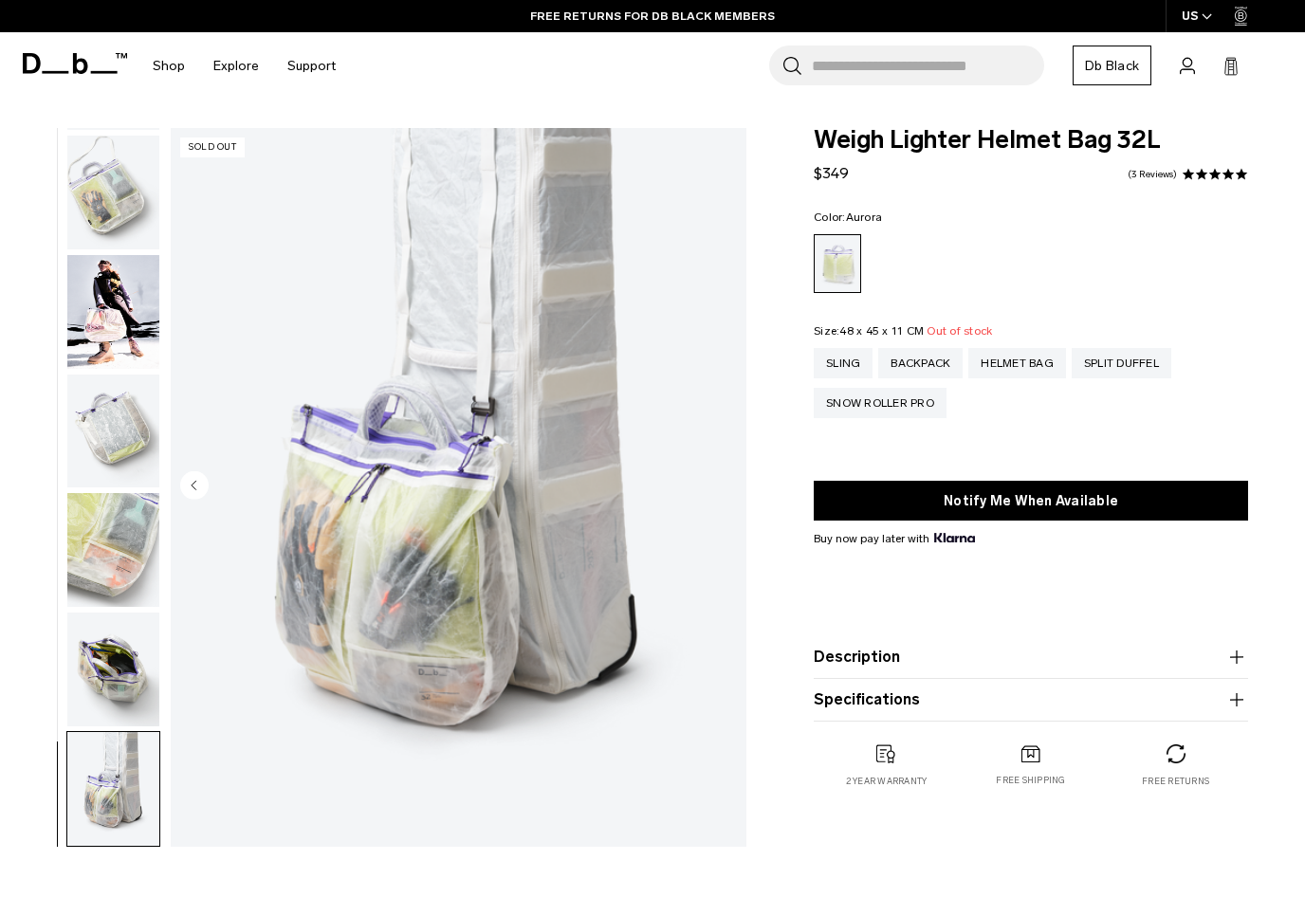
click at [113, 550] on img "button" at bounding box center [113, 550] width 92 height 114
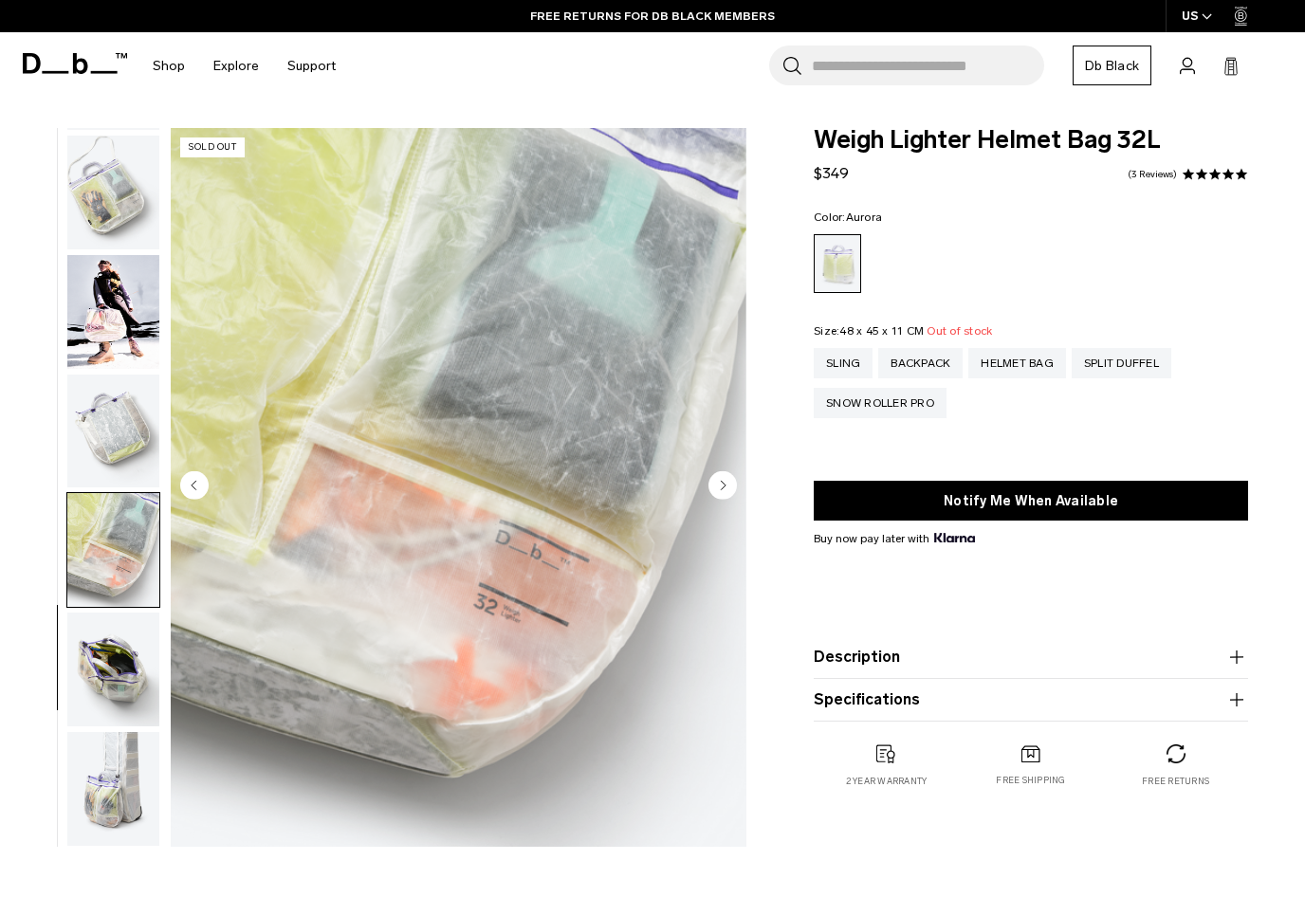
click at [111, 426] on img "button" at bounding box center [113, 432] width 92 height 114
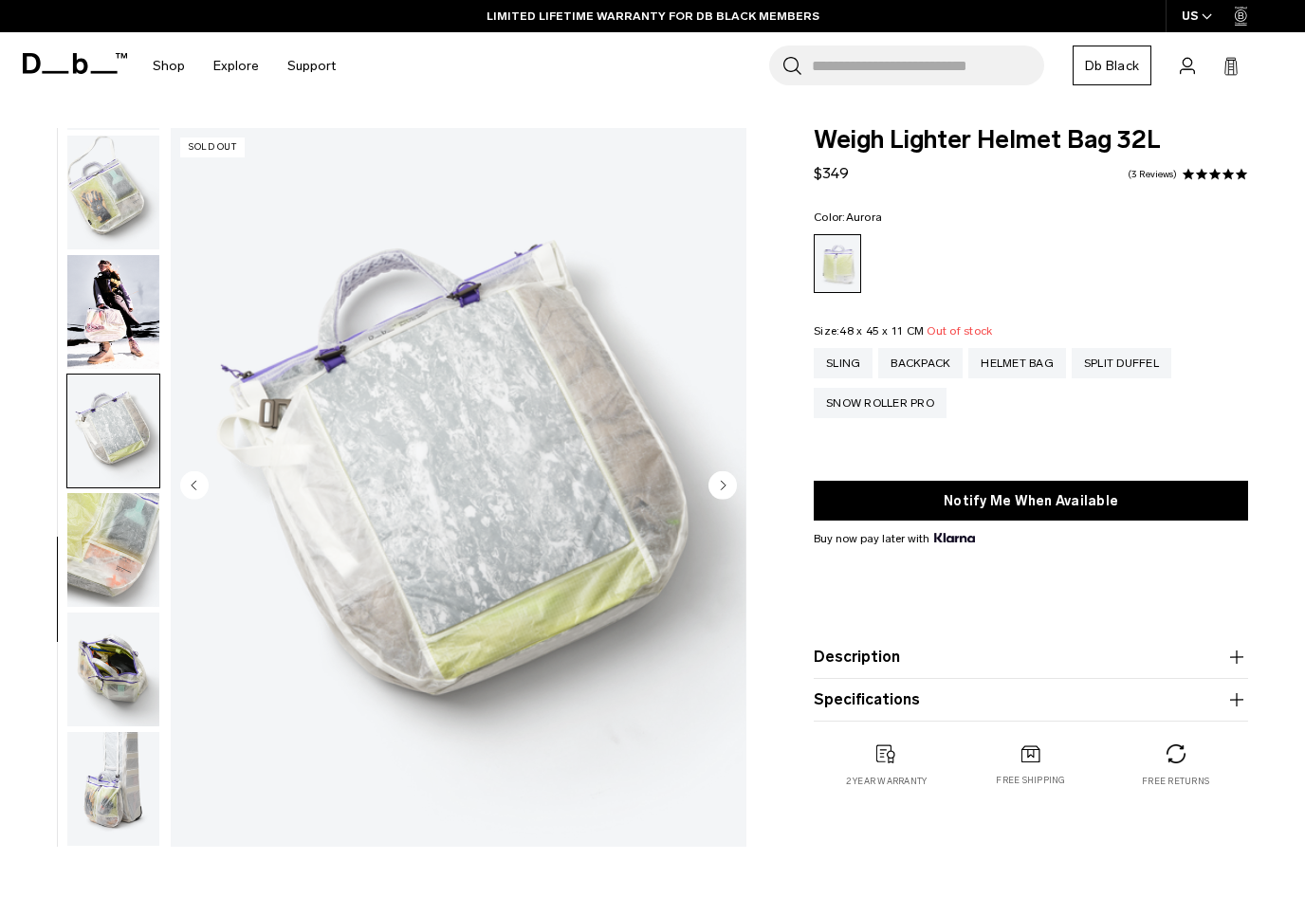
click at [92, 321] on img "button" at bounding box center [113, 312] width 92 height 114
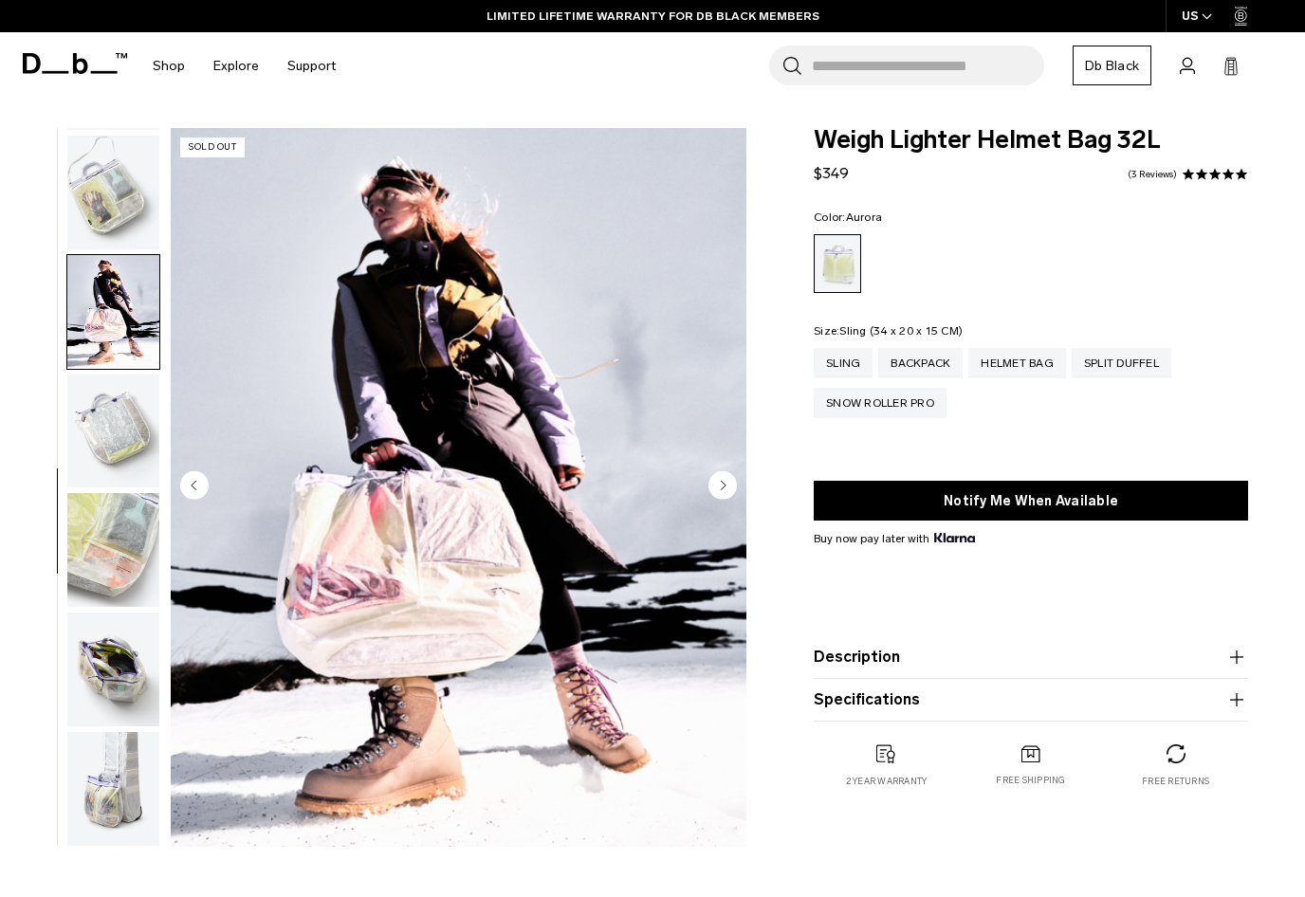
click at [843, 362] on div "Sling" at bounding box center [843, 363] width 59 height 30
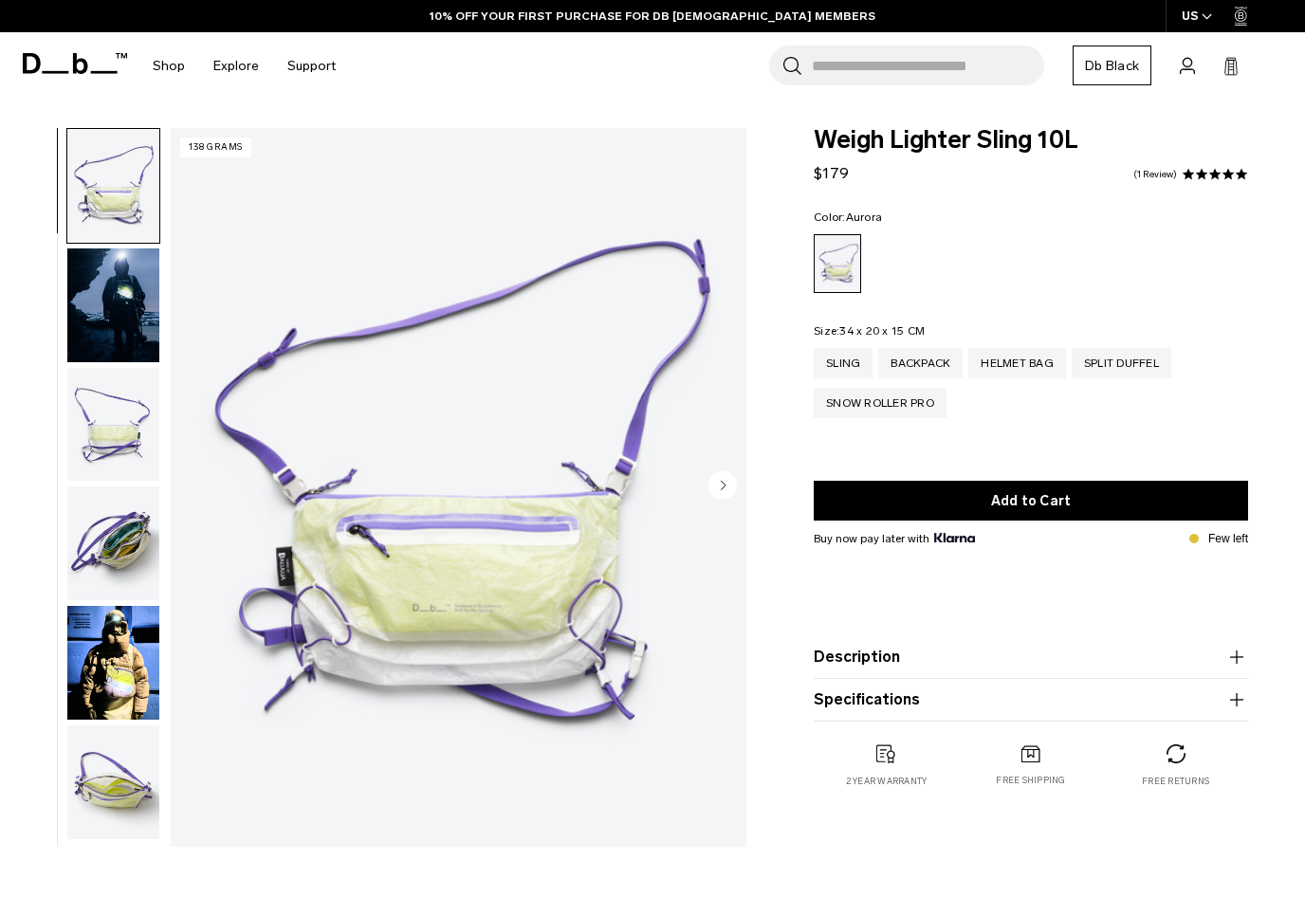
click at [93, 182] on img "button" at bounding box center [113, 186] width 92 height 114
click at [104, 295] on img "button" at bounding box center [113, 306] width 92 height 114
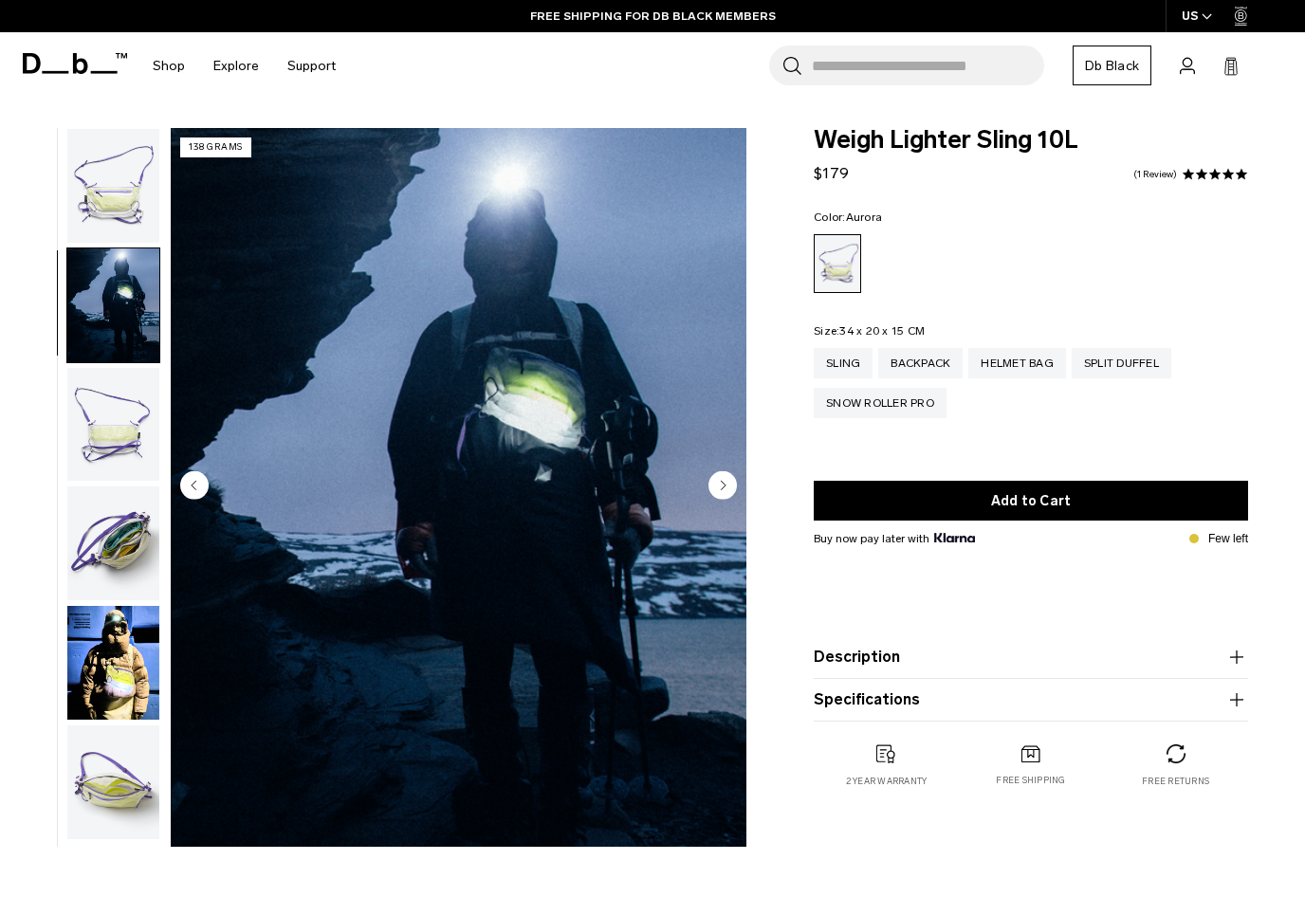
click at [107, 425] on img "button" at bounding box center [113, 425] width 92 height 114
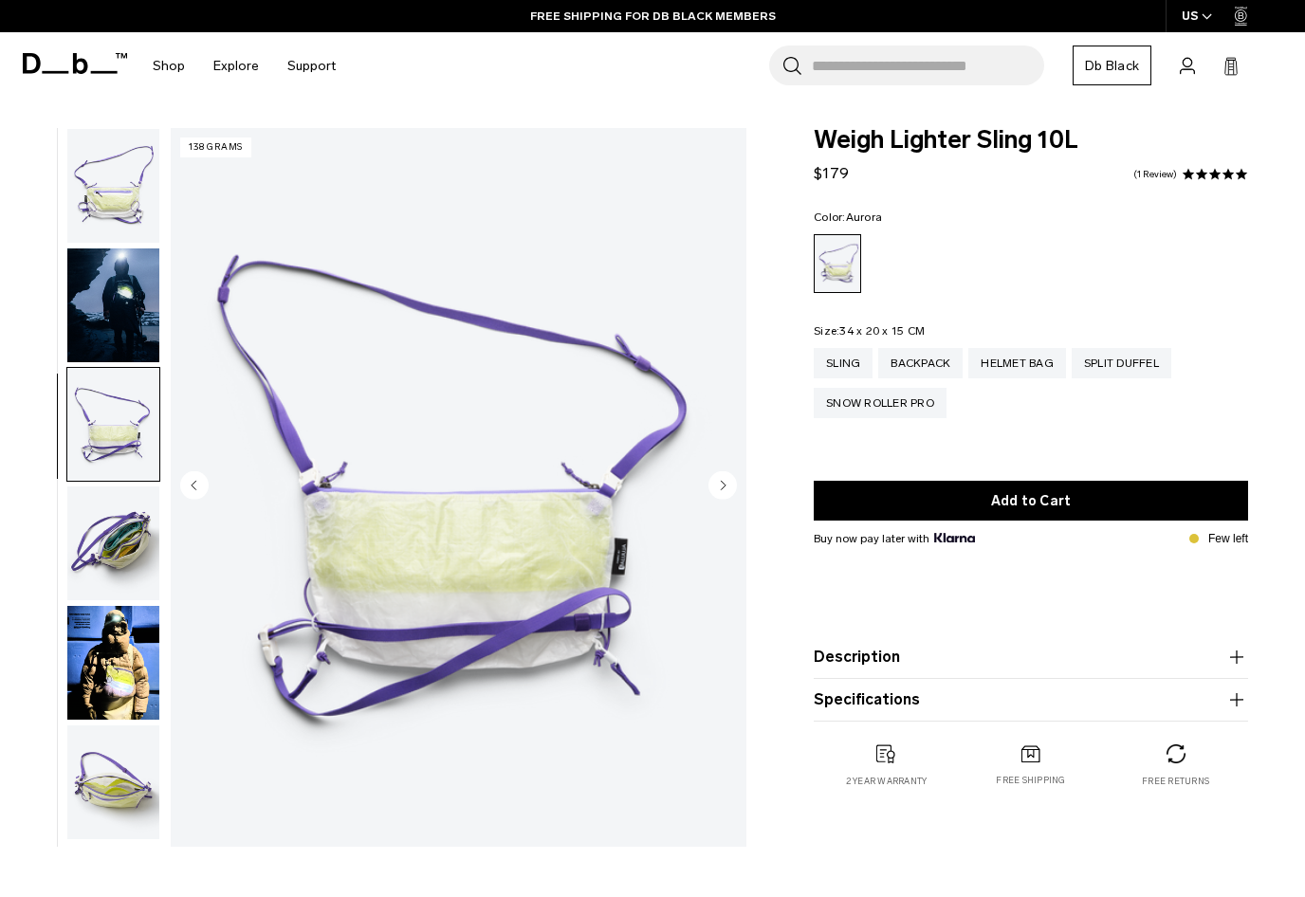
click at [107, 561] on img "button" at bounding box center [113, 544] width 92 height 114
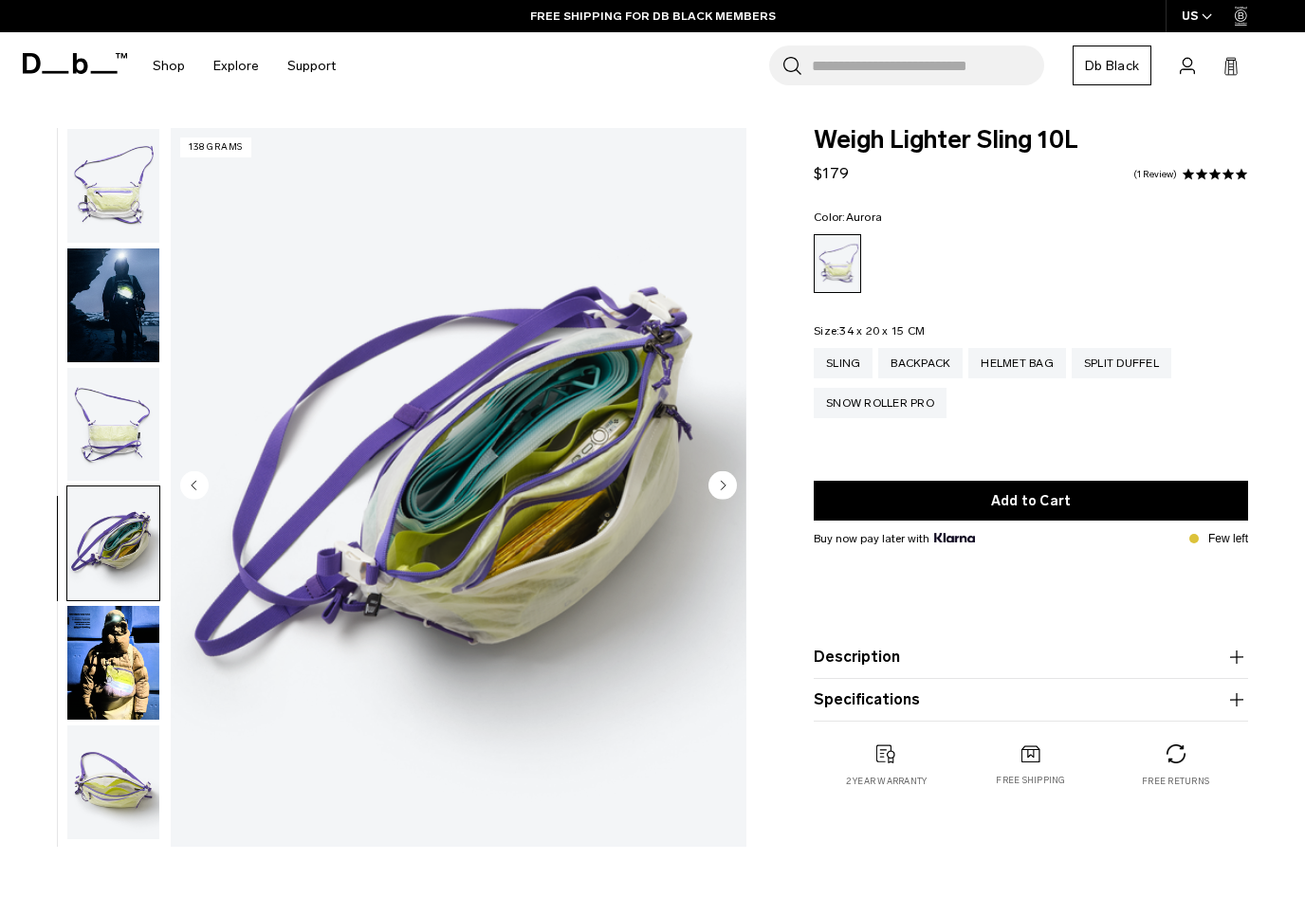
click at [95, 668] on img "button" at bounding box center [113, 663] width 92 height 114
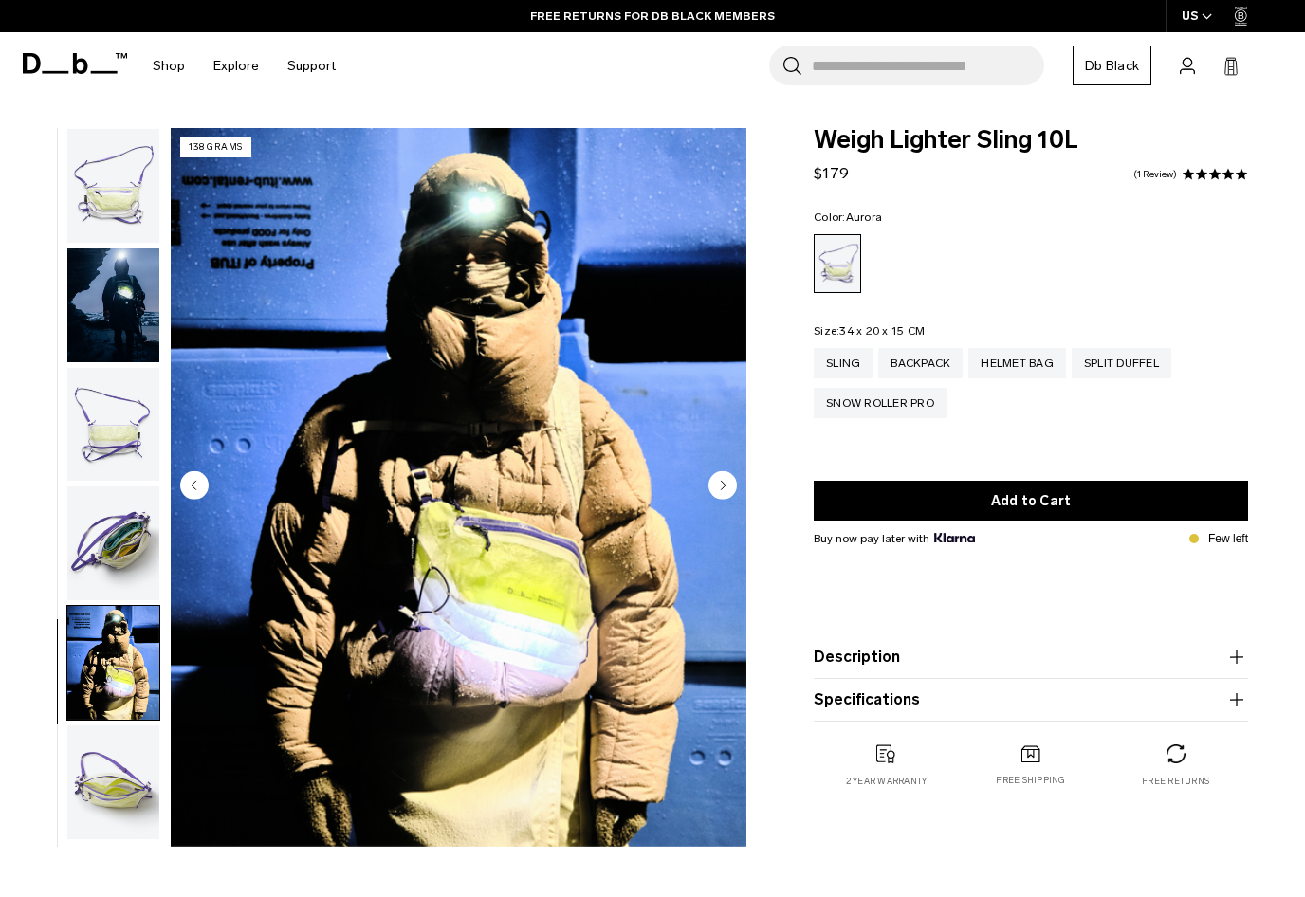
click at [935, 369] on div "Backpack" at bounding box center [920, 363] width 84 height 30
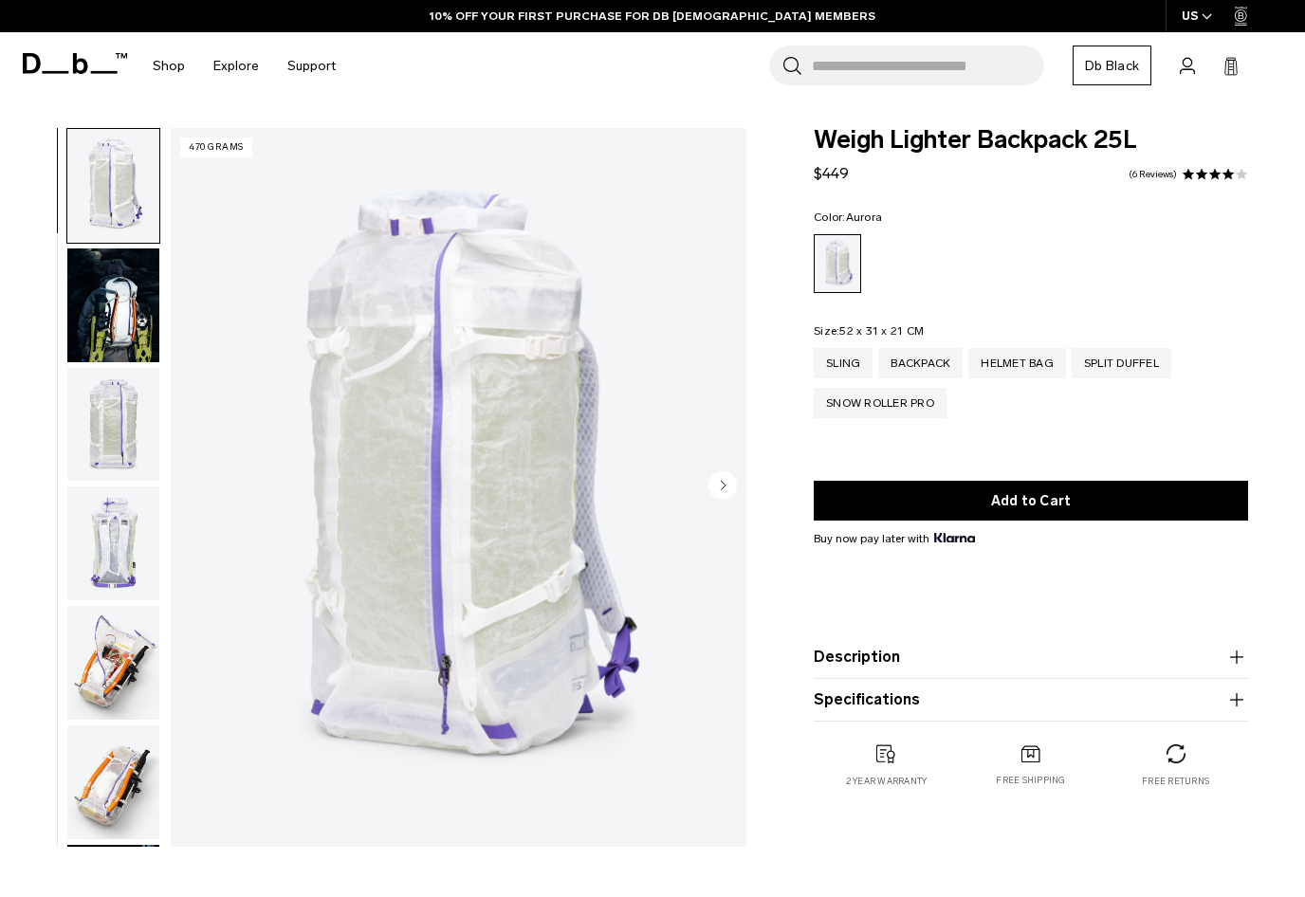
click at [106, 436] on img "button" at bounding box center [113, 425] width 92 height 114
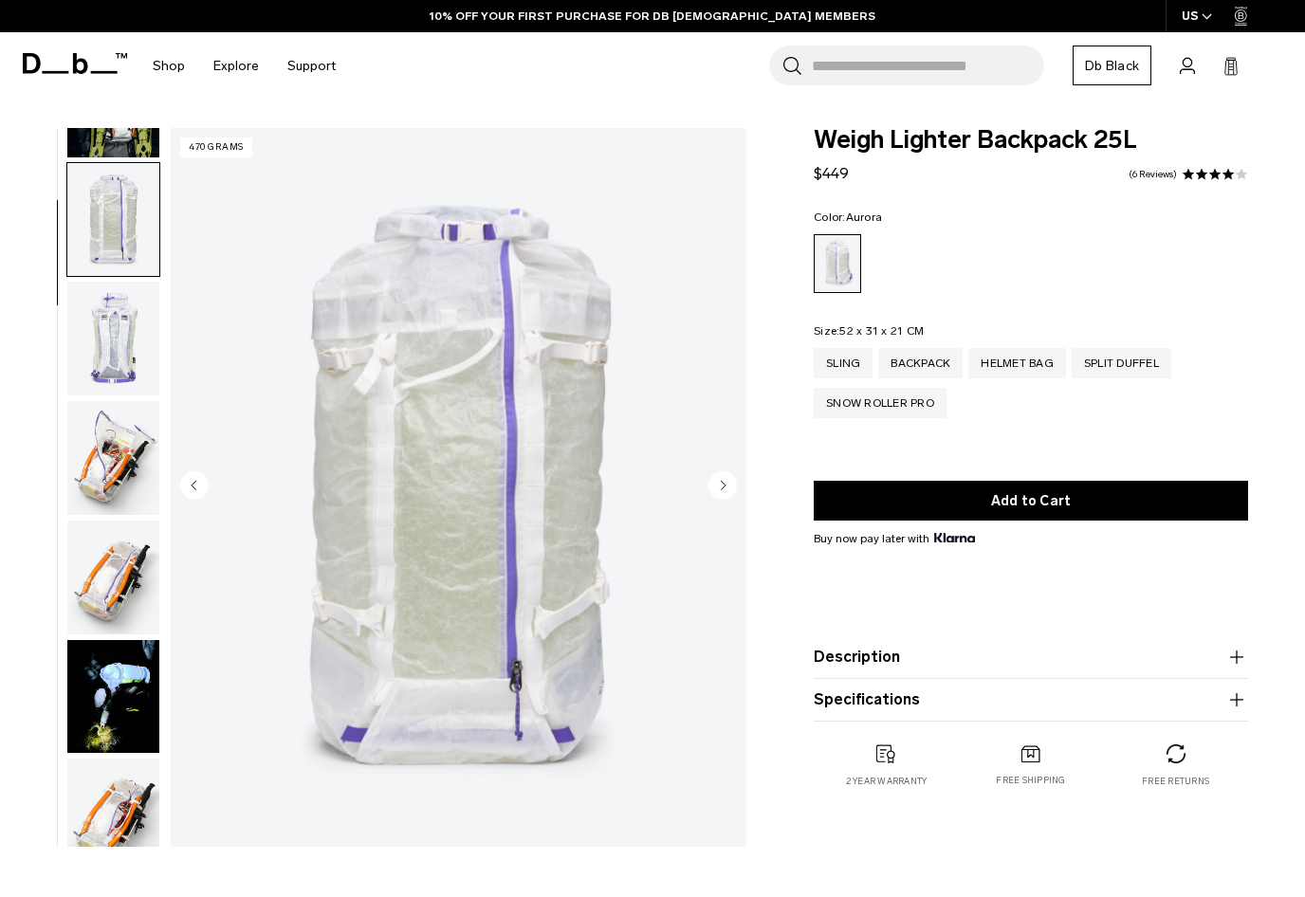
scroll to position [240, 0]
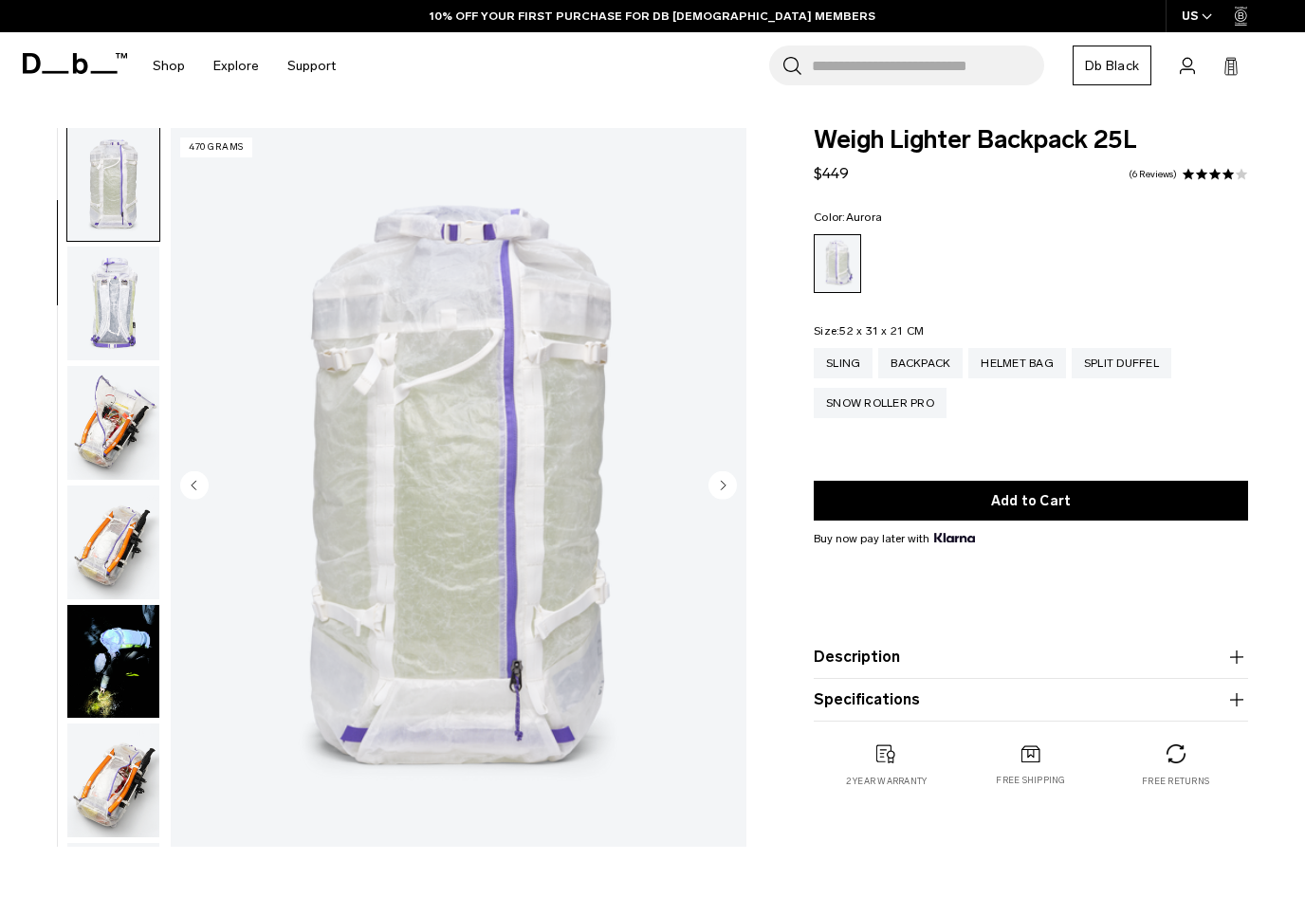
click at [109, 683] on img "button" at bounding box center [113, 662] width 92 height 114
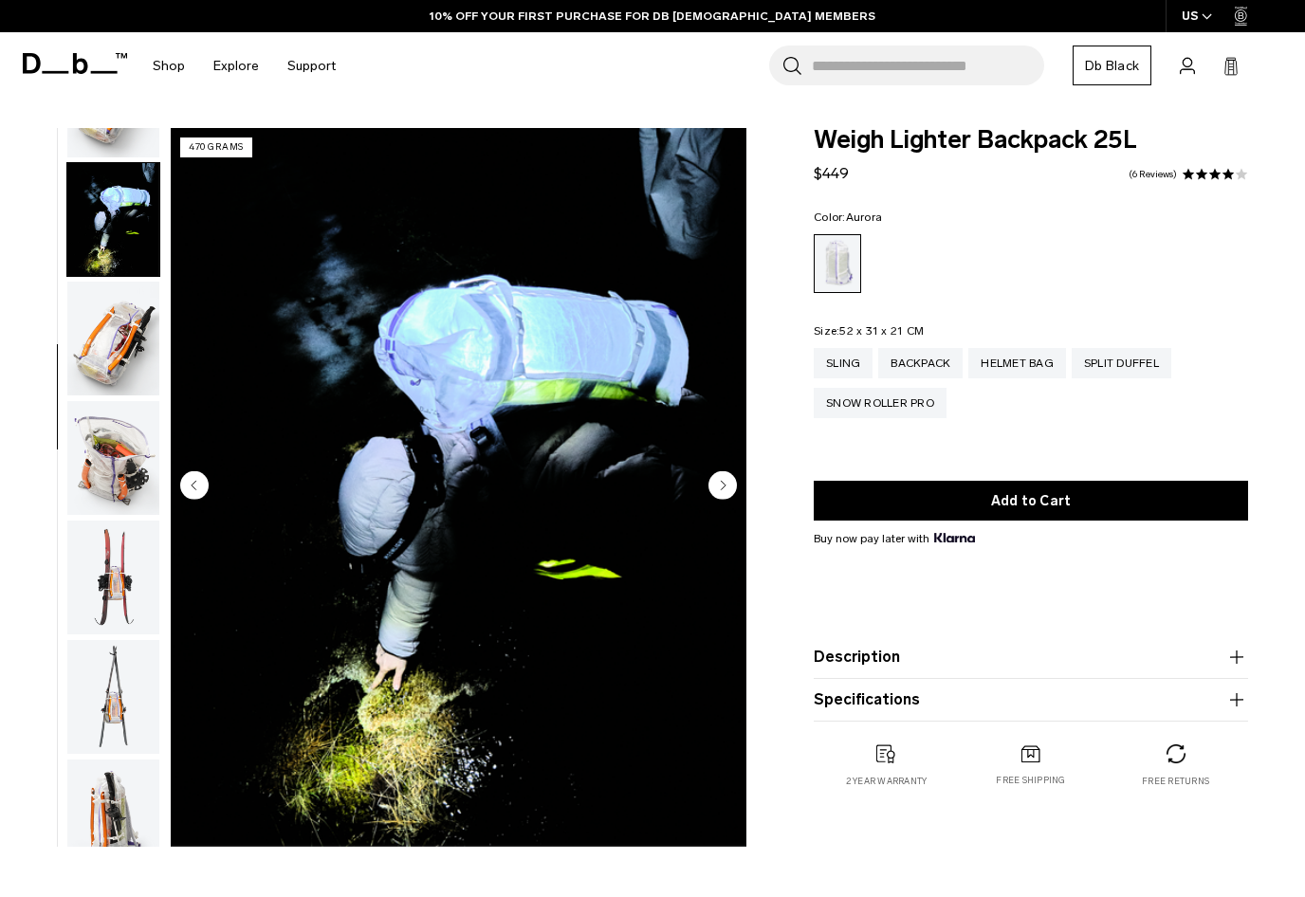
scroll to position [721, 0]
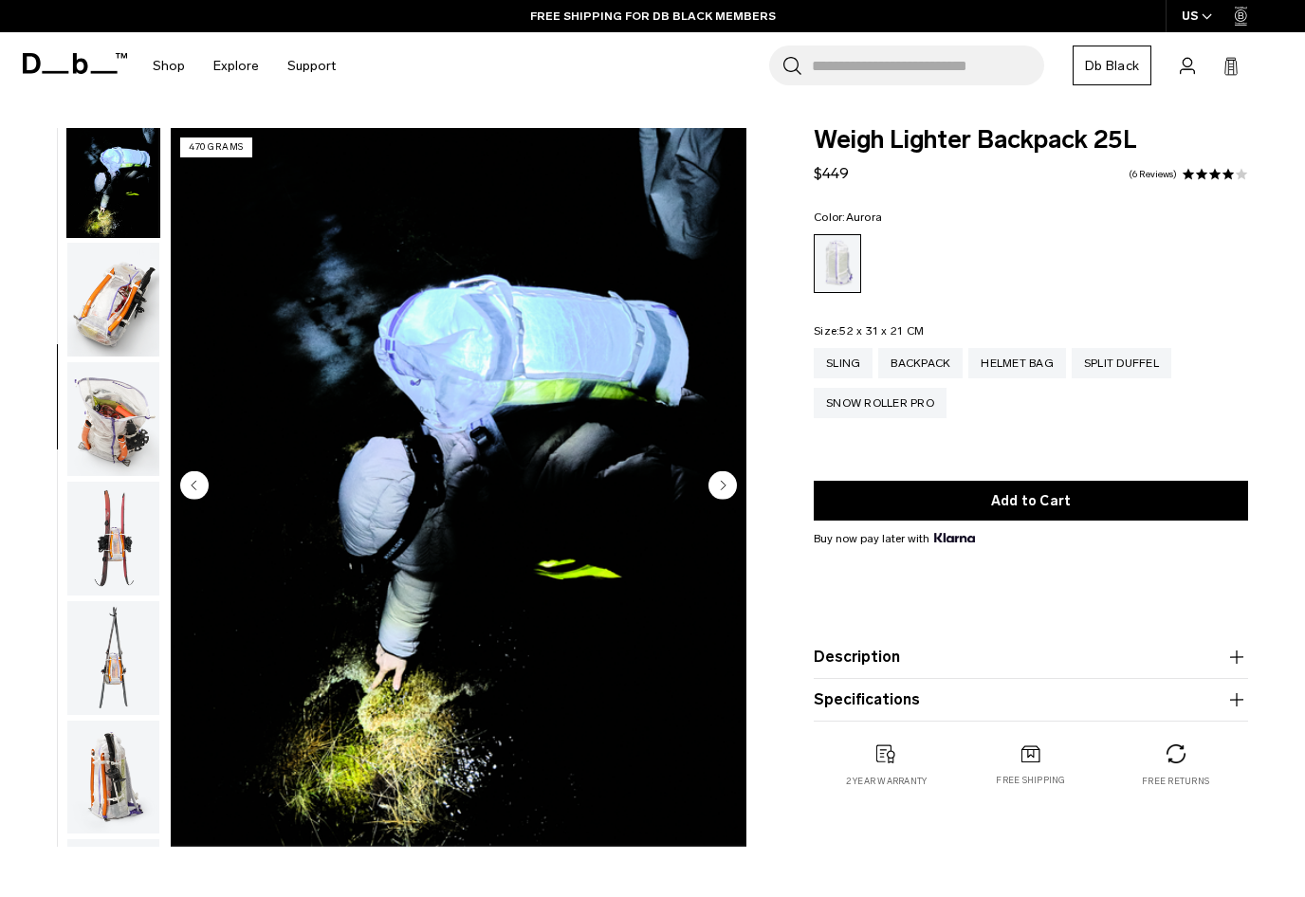
click at [113, 564] on img "button" at bounding box center [113, 539] width 92 height 114
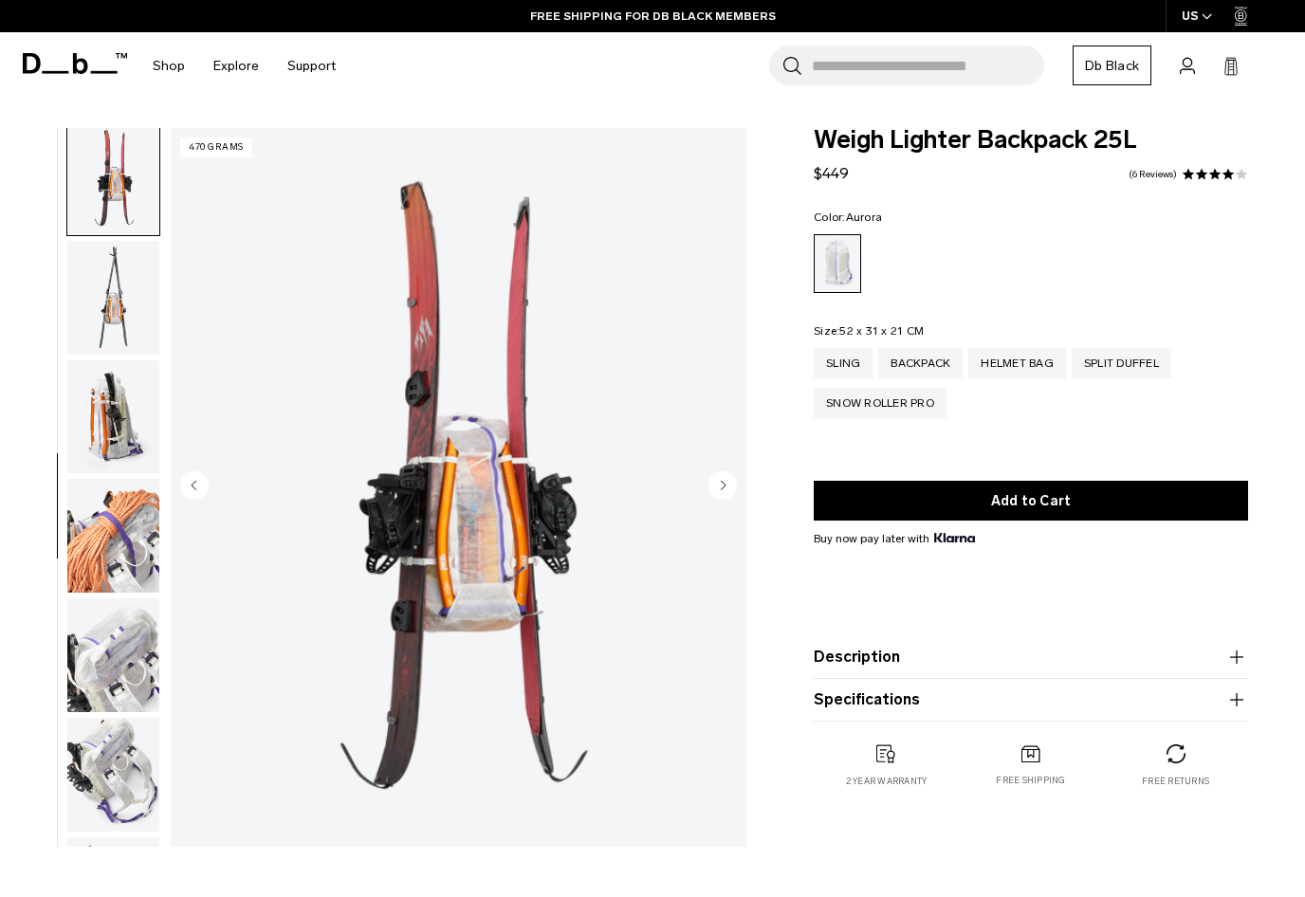
click at [102, 568] on img "button" at bounding box center [113, 536] width 92 height 114
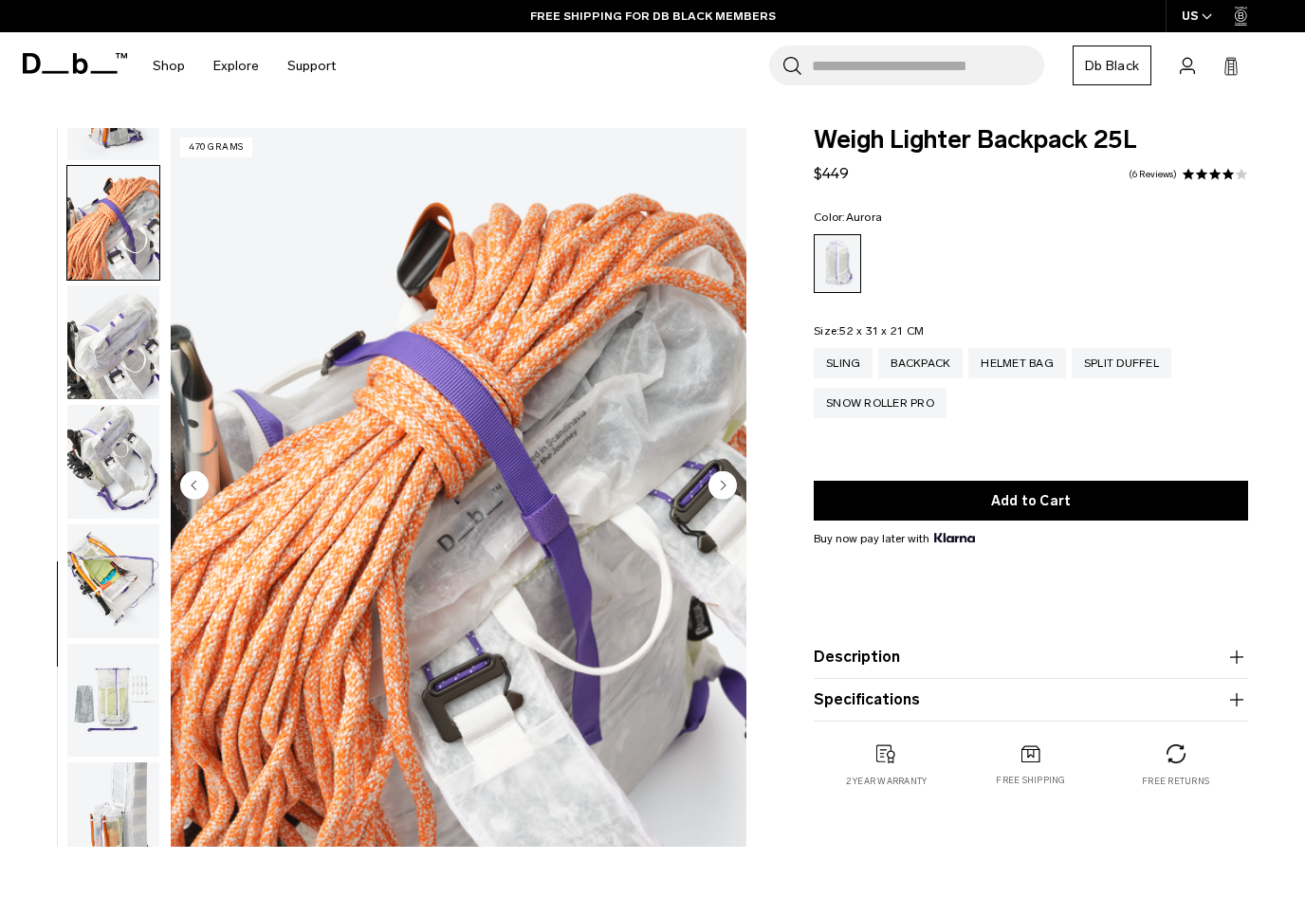
scroll to position [1441, 0]
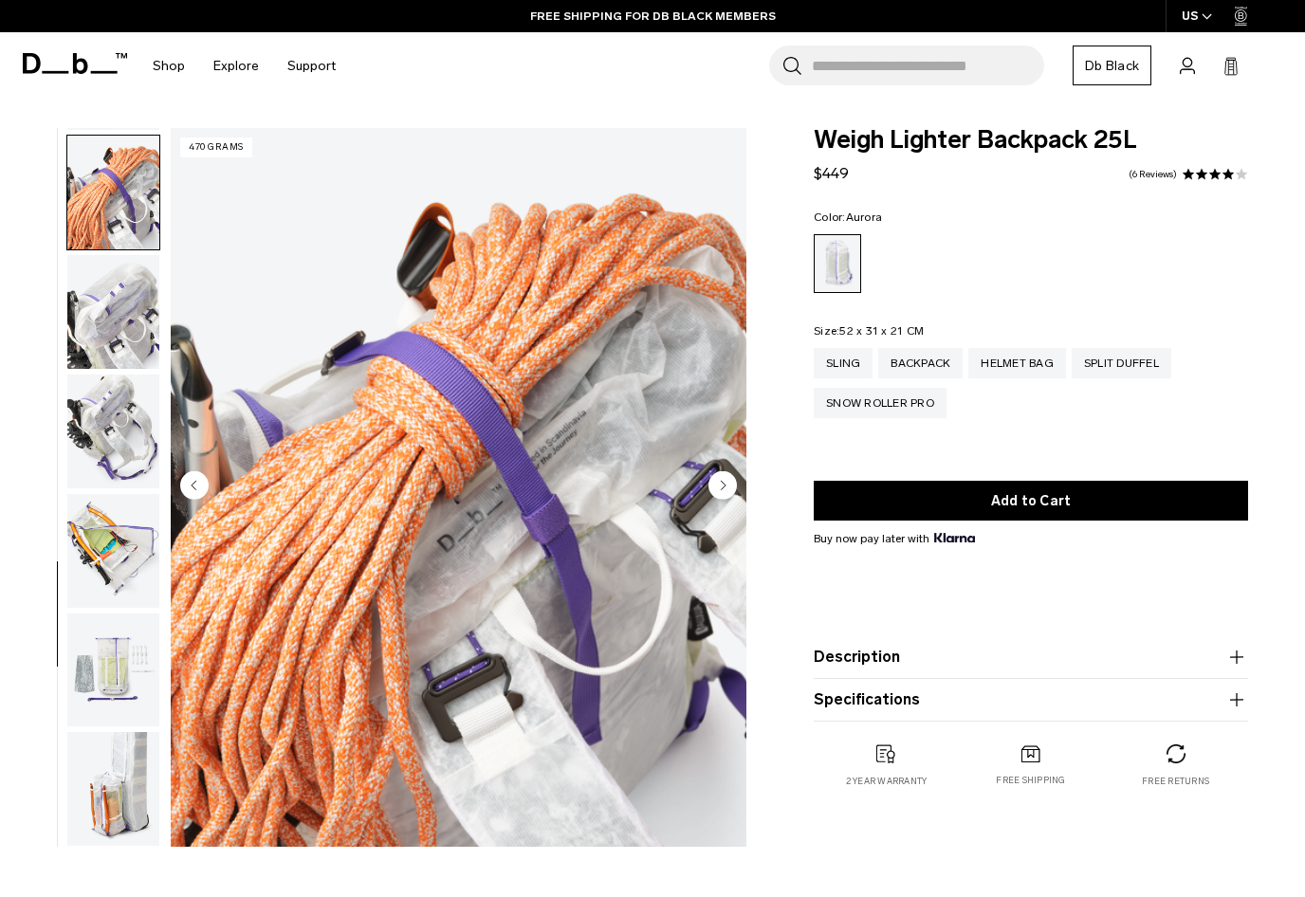
click at [114, 457] on img "button" at bounding box center [113, 432] width 92 height 114
